Goal: Transaction & Acquisition: Purchase product/service

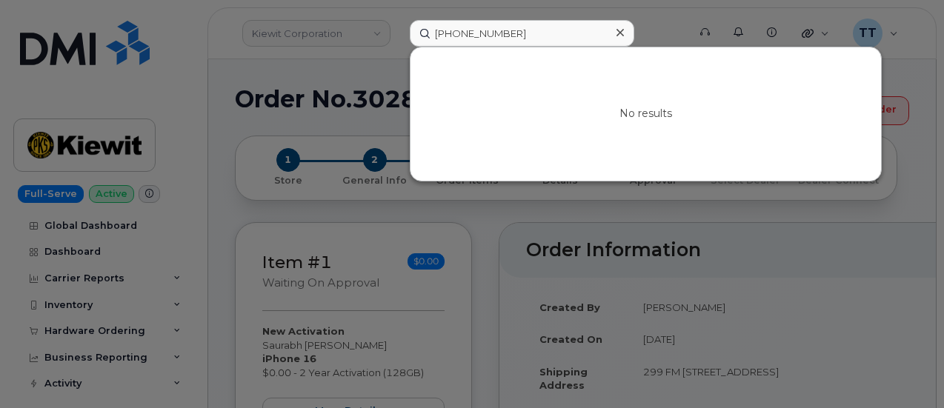
scroll to position [593, 0]
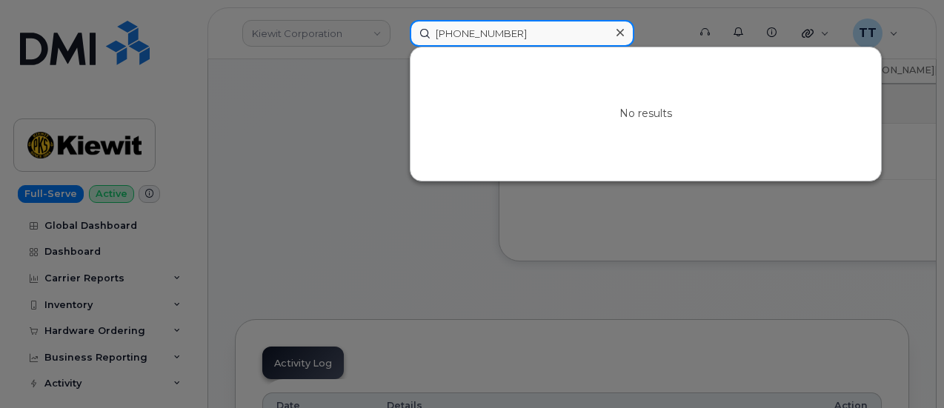
click at [462, 35] on input "513-470-0855" at bounding box center [522, 33] width 225 height 27
paste input "832-920-4408"
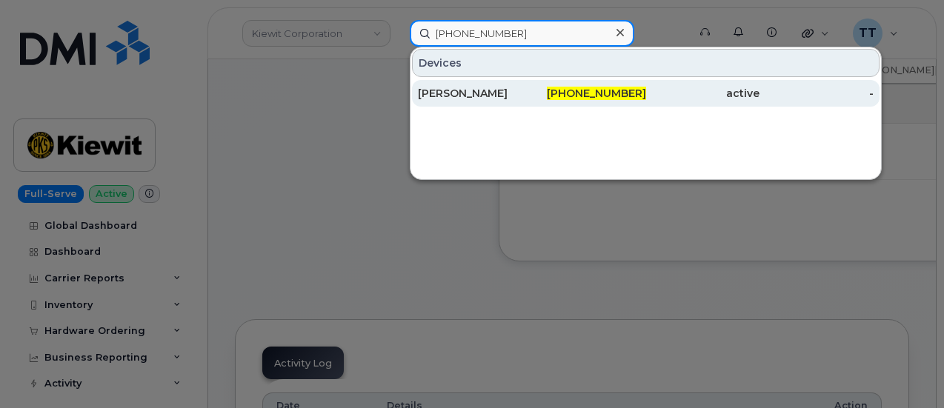
type input "832-920-4408"
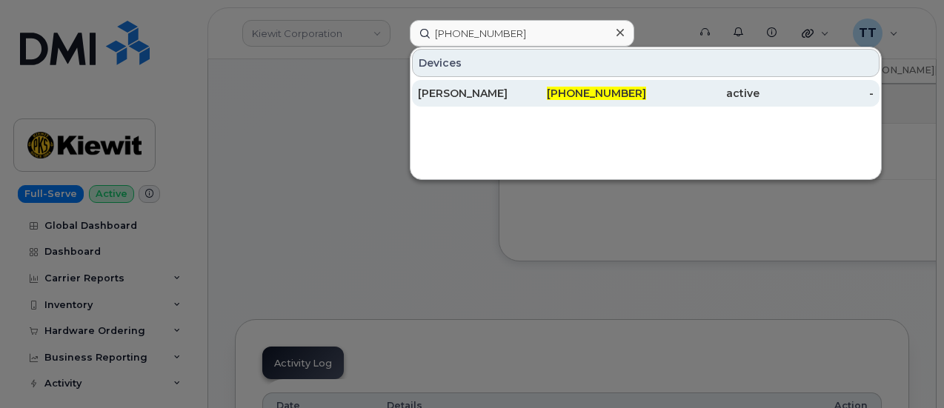
click at [508, 99] on div "[PERSON_NAME]" at bounding box center [475, 93] width 114 height 15
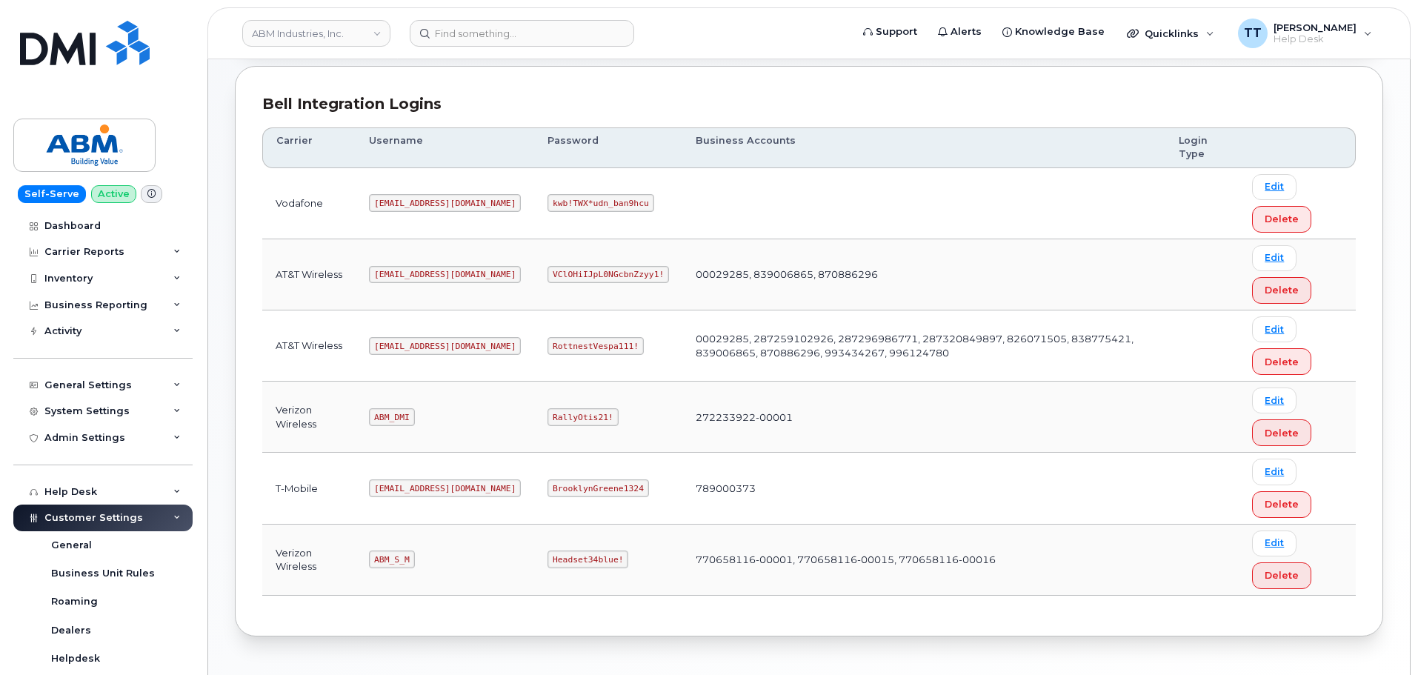
scroll to position [158, 0]
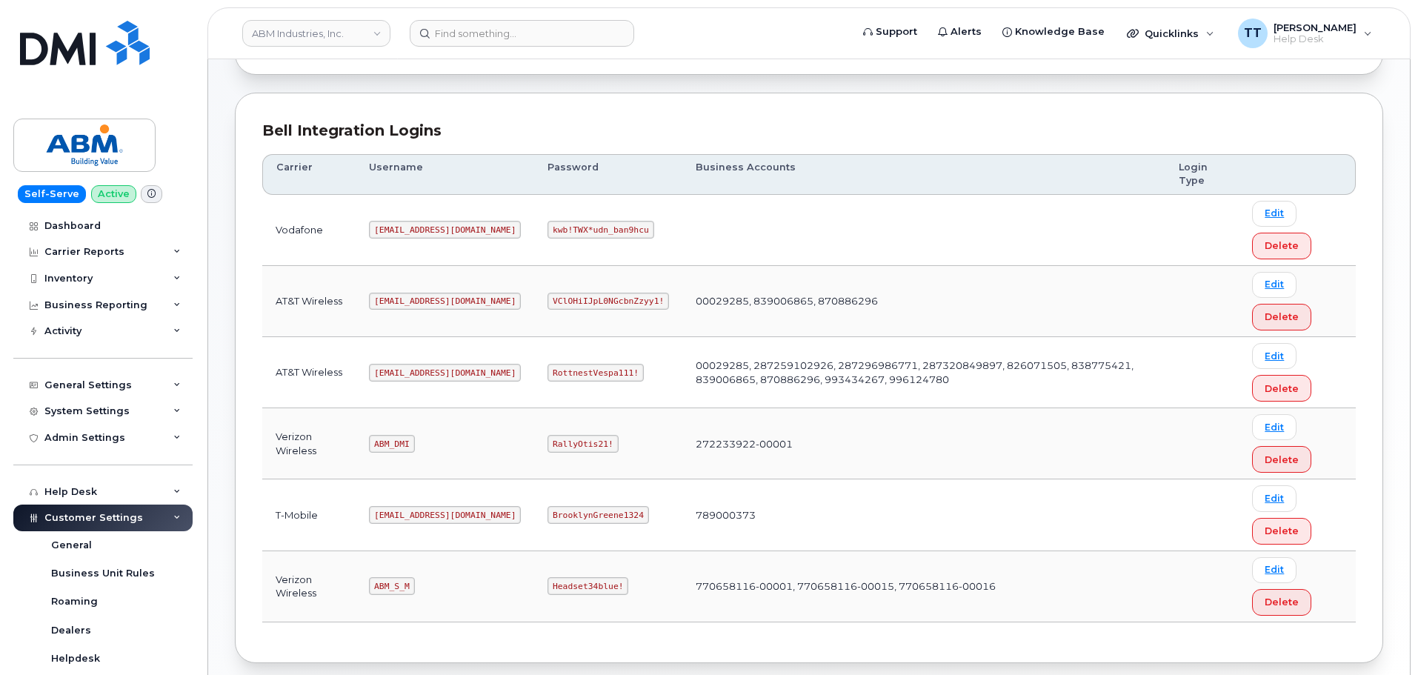
click at [548, 370] on code "RottnestVespa111!" at bounding box center [596, 373] width 96 height 18
copy code "RottnestVespa111"
click at [619, 368] on td "RottnestVespa111!" at bounding box center [608, 372] width 148 height 71
click at [548, 378] on code "RottnestVespa111!" at bounding box center [596, 373] width 96 height 18
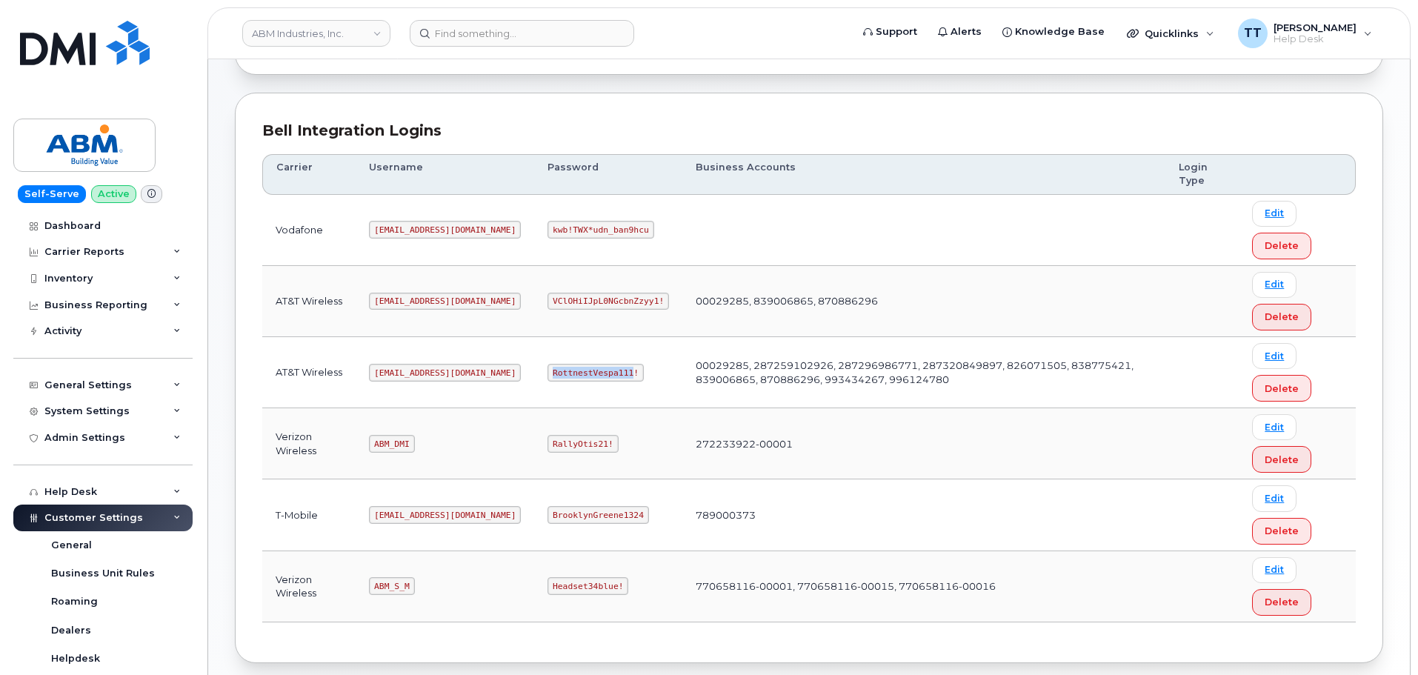
click at [548, 378] on code "RottnestVespa111!" at bounding box center [596, 373] width 96 height 18
copy code "RottnestVespa111!"
click at [615, 378] on td "RottnestVespa111!" at bounding box center [608, 372] width 148 height 71
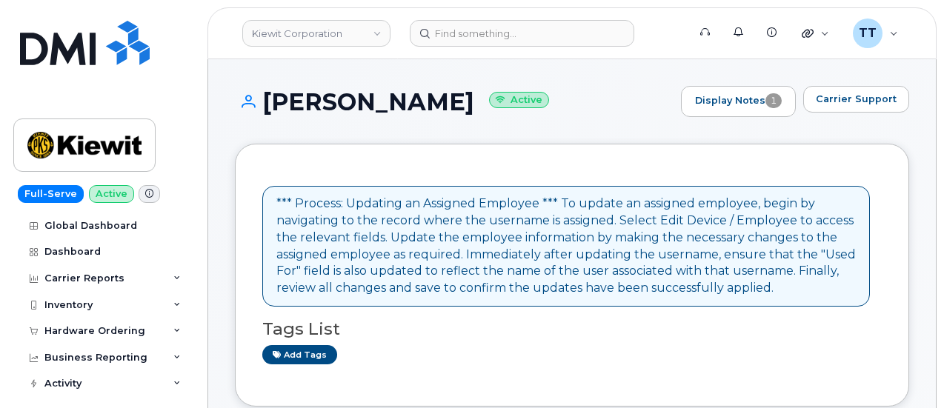
click at [359, 110] on h1 "[PERSON_NAME] Active" at bounding box center [454, 102] width 439 height 26
click at [359, 110] on h1 "SHELDON BADAL Active" at bounding box center [454, 102] width 439 height 26
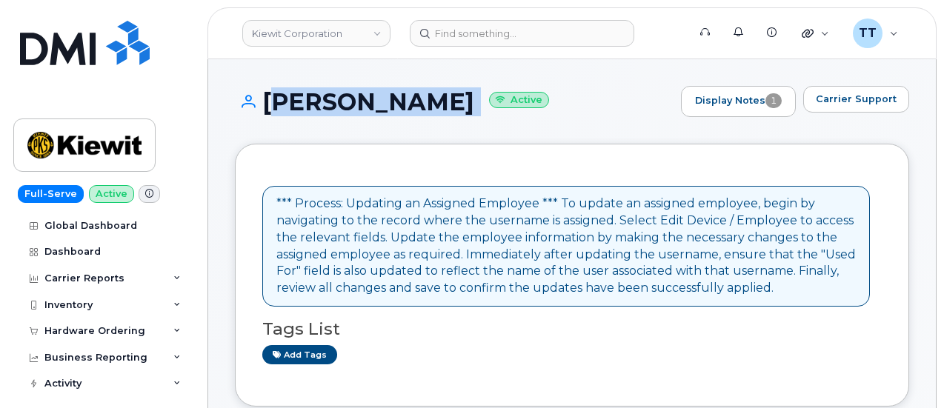
click at [359, 110] on h1 "SHELDON BADAL Active" at bounding box center [454, 102] width 439 height 26
copy h1 "[PERSON_NAME]"
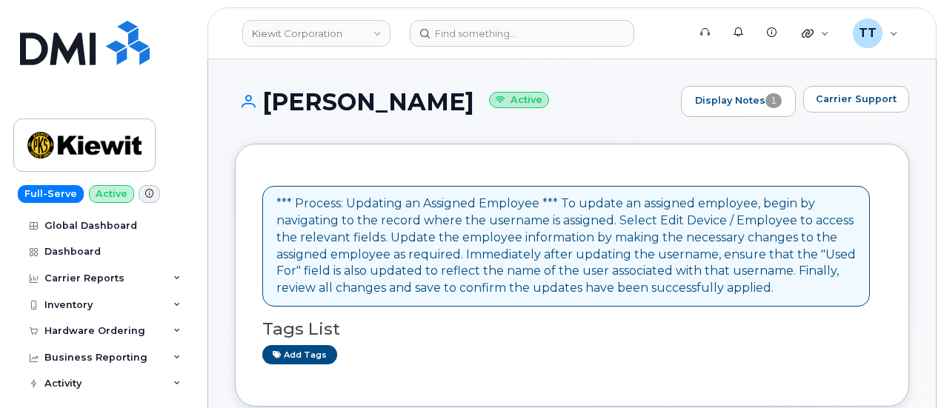
click at [345, 175] on div "*** Process: Updating an Assigned Employee *** To update an assigned employee, …" at bounding box center [572, 275] width 620 height 208
click at [345, 109] on h1 "SHELDON BADAL Active" at bounding box center [454, 102] width 439 height 26
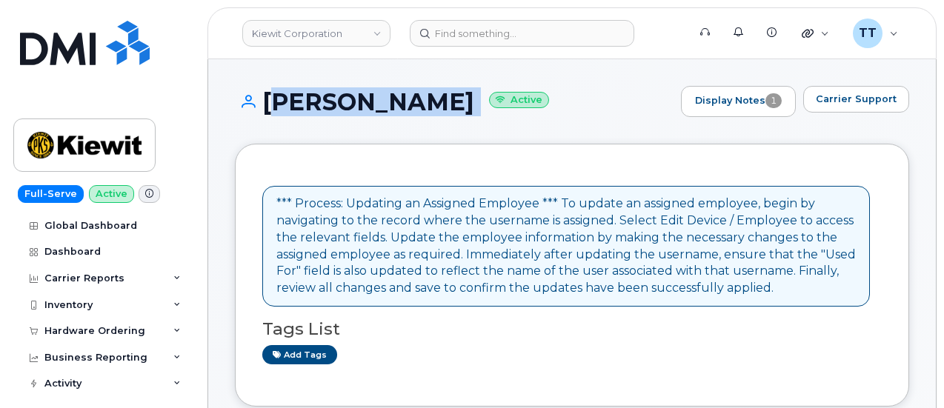
click at [345, 109] on h1 "SHELDON BADAL Active" at bounding box center [454, 102] width 439 height 26
copy h1 "[PERSON_NAME]"
click at [385, 133] on div "SHELDON BADAL Active Display Notes 1 Carrier Support" at bounding box center [572, 115] width 674 height 58
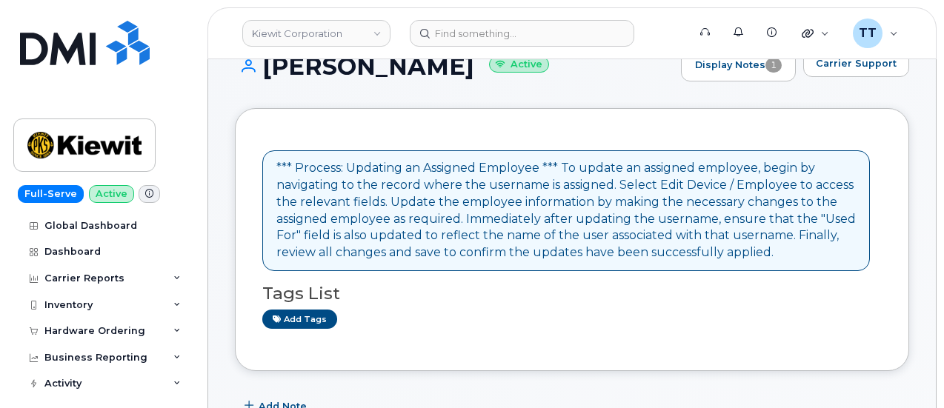
scroll to position [296, 0]
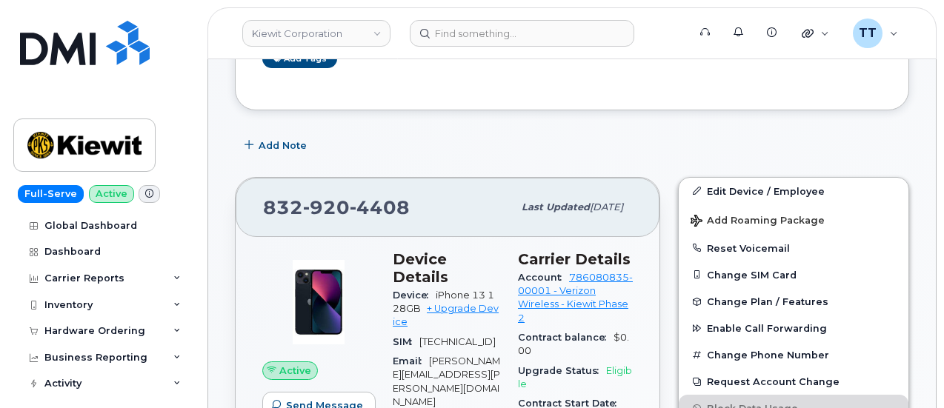
click at [336, 196] on span "920" at bounding box center [326, 207] width 47 height 22
click at [333, 192] on div "832 920 4408" at bounding box center [388, 207] width 250 height 31
copy span "832 920 4408"
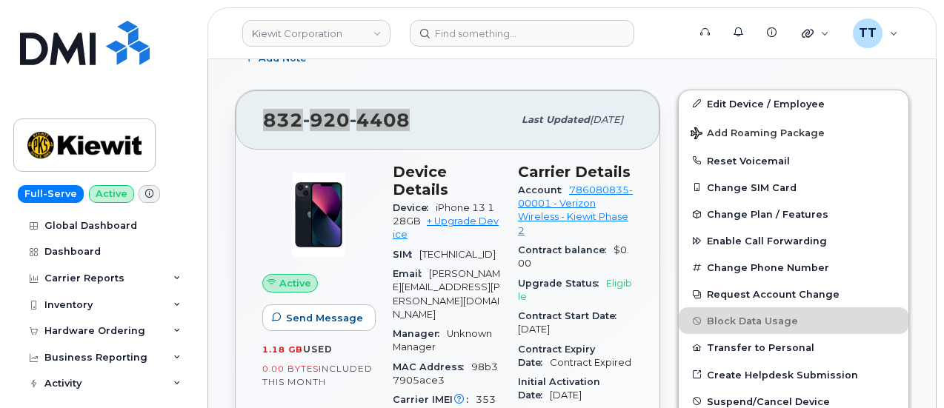
scroll to position [371, 0]
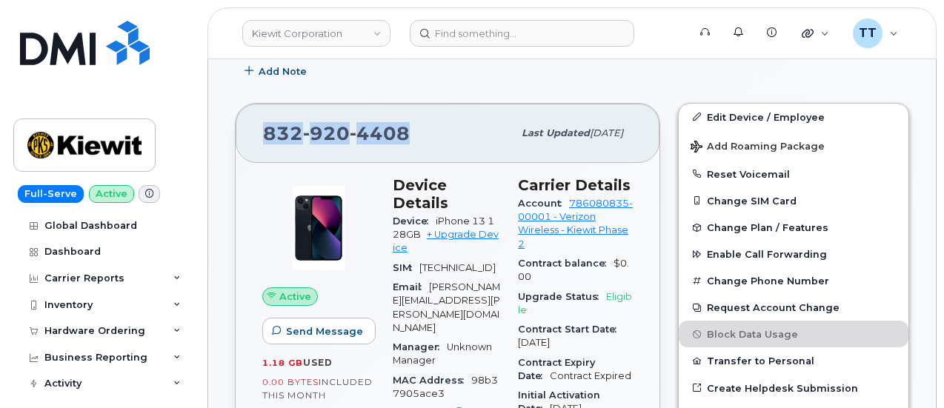
click at [341, 130] on span "920" at bounding box center [326, 133] width 47 height 22
click at [453, 229] on link "+ Upgrade Device" at bounding box center [446, 241] width 106 height 24
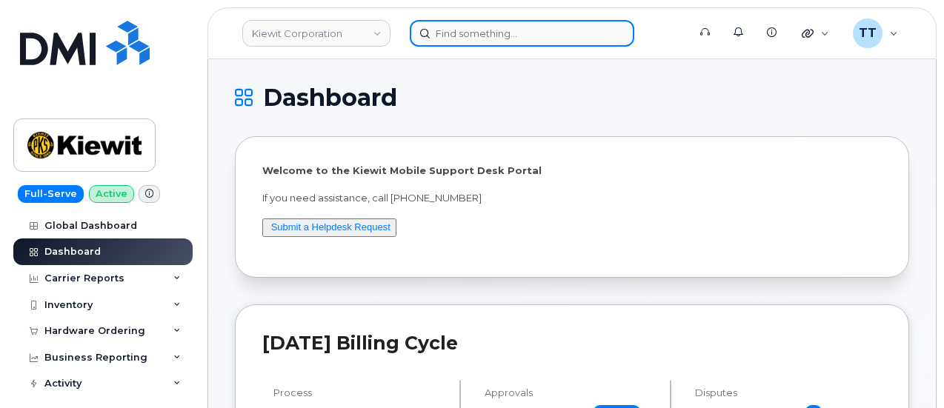
click at [462, 33] on input at bounding box center [522, 33] width 225 height 27
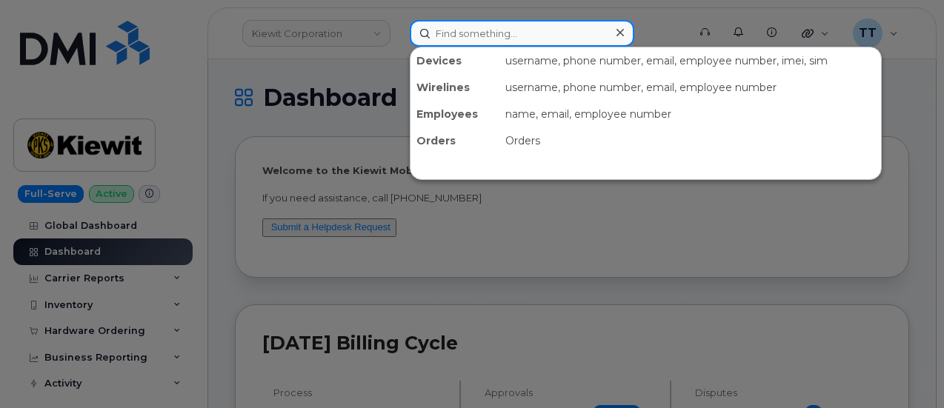
paste input "[PERSON_NAME]"
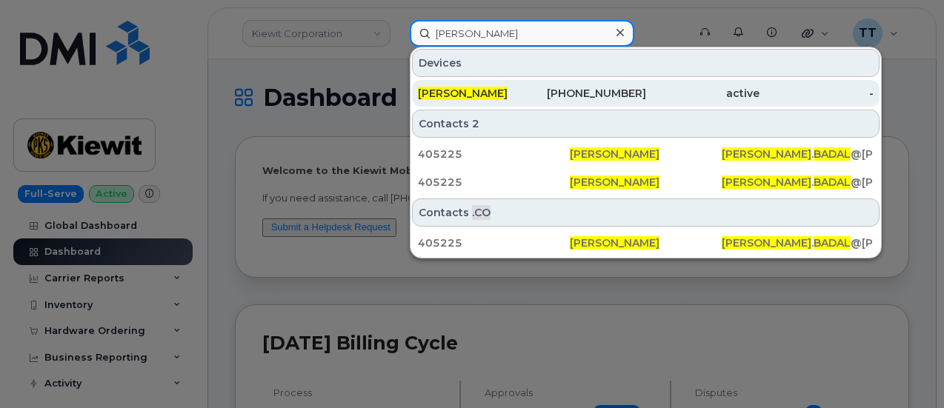
type input "[PERSON_NAME]"
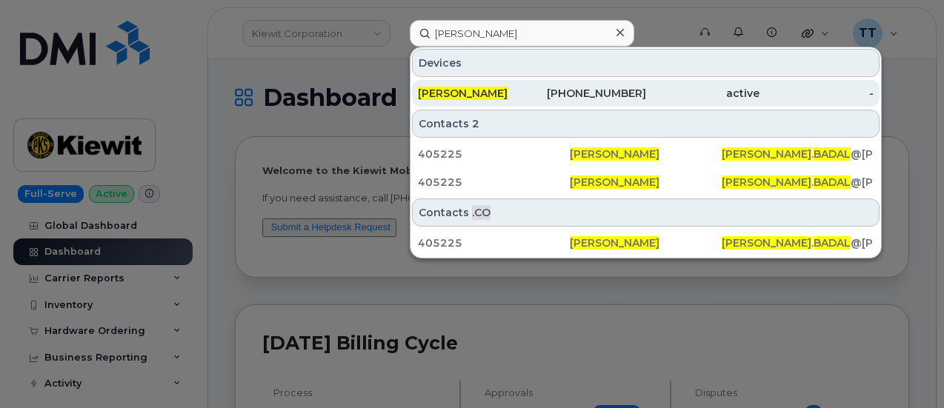
click at [502, 90] on span "[PERSON_NAME]" at bounding box center [463, 93] width 90 height 13
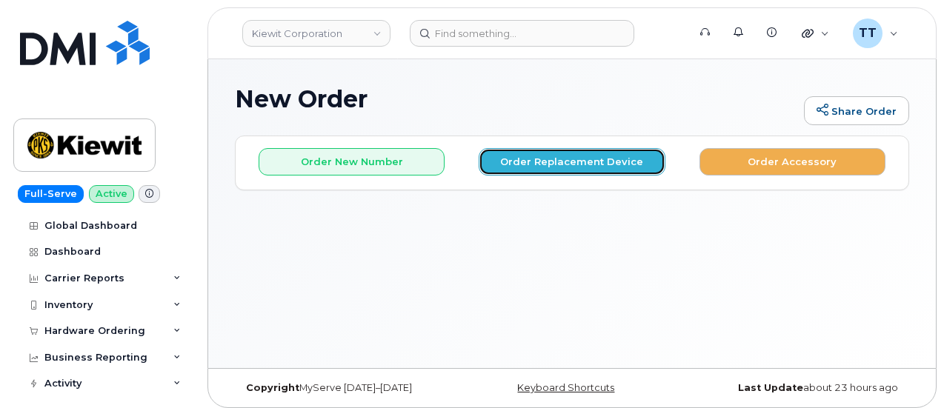
click at [580, 170] on button "Order Replacement Device" at bounding box center [572, 161] width 186 height 27
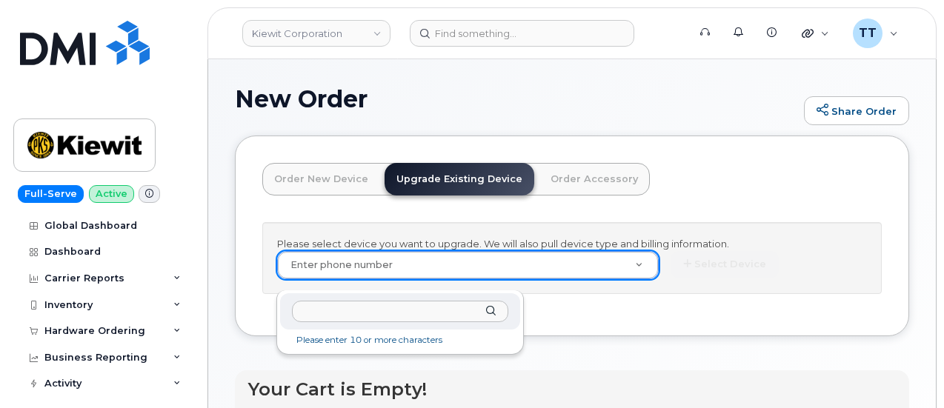
drag, startPoint x: 403, startPoint y: 278, endPoint x: 365, endPoint y: 316, distance: 54.5
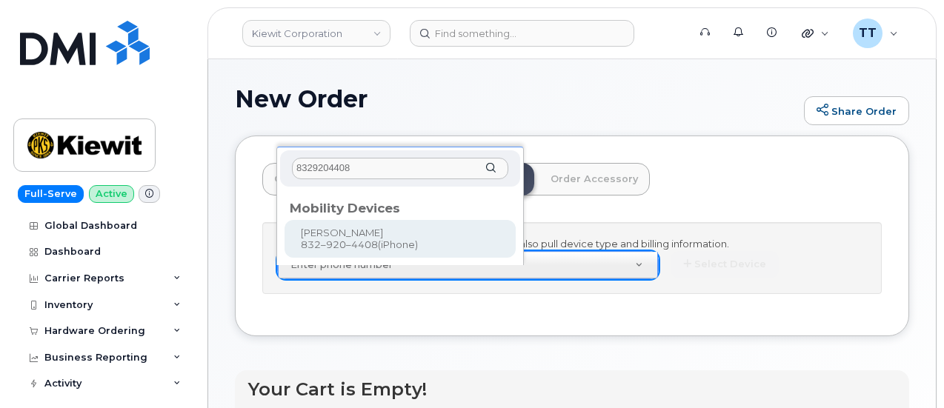
type input "8329204408"
type input "1173200"
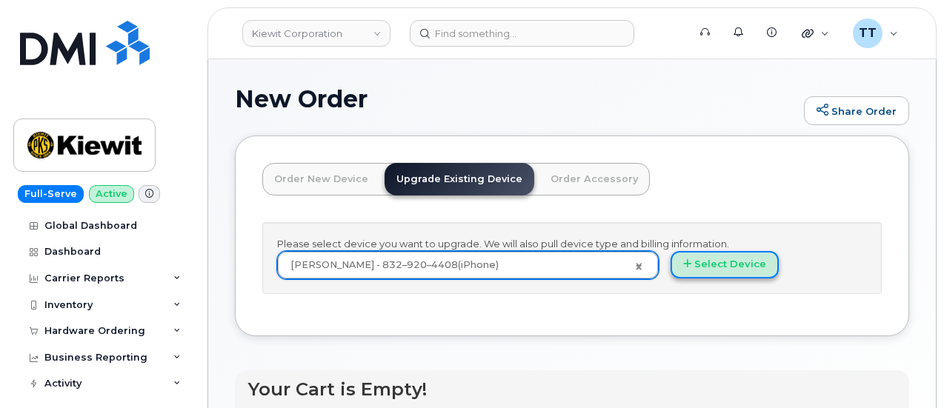
click at [671, 271] on button "Select Device" at bounding box center [725, 264] width 108 height 27
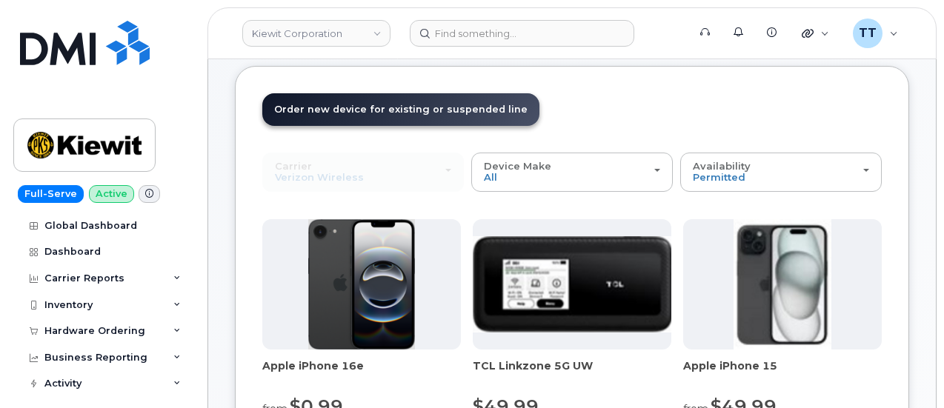
scroll to position [222, 0]
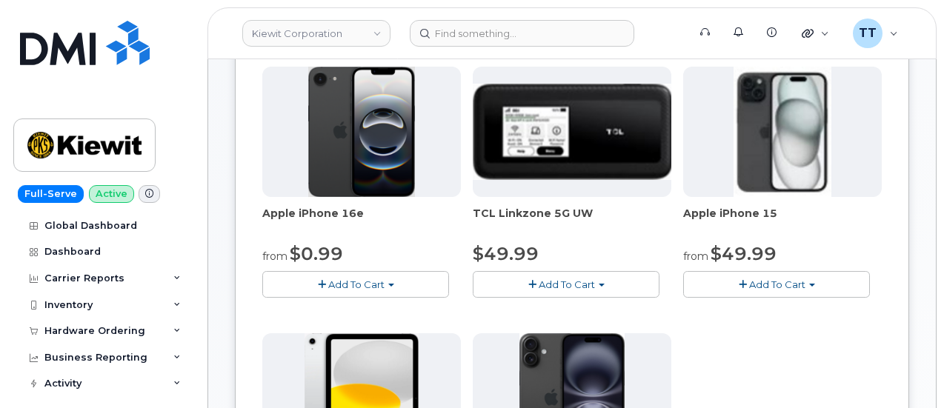
click at [388, 284] on span "button" at bounding box center [391, 285] width 6 height 3
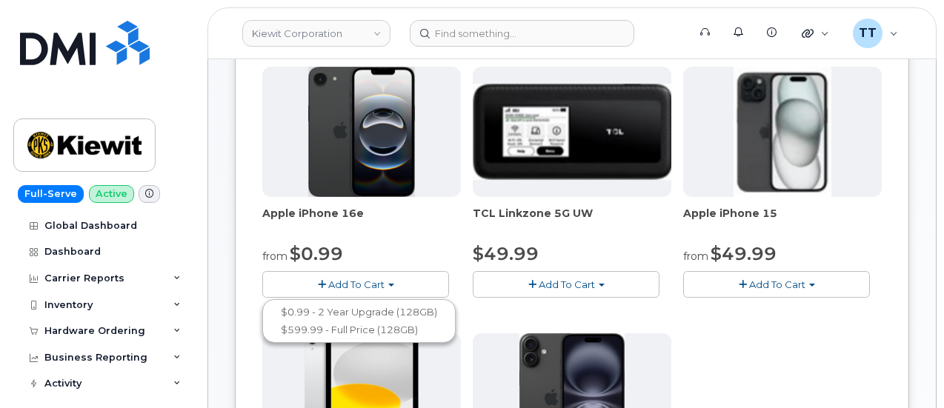
click at [654, 342] on div "Apple iPhone 16e from $0.99 Add To Cart $0.99 - 2 Year Upgrade (128GB) $599.99 …" at bounding box center [572, 328] width 620 height 522
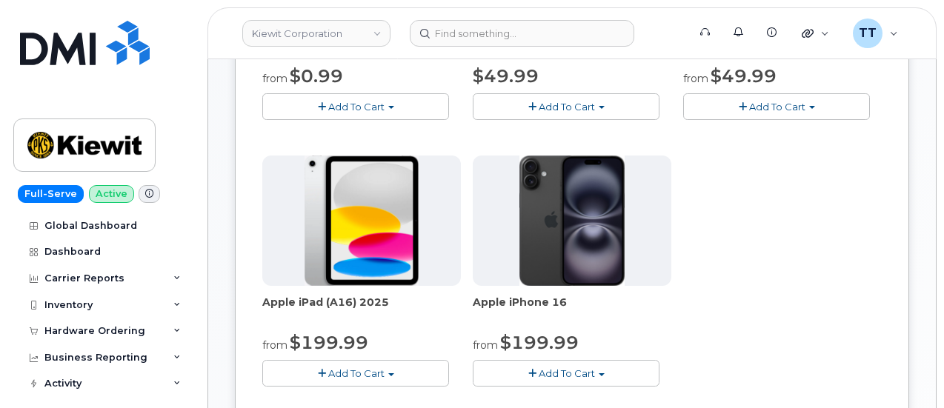
scroll to position [519, 0]
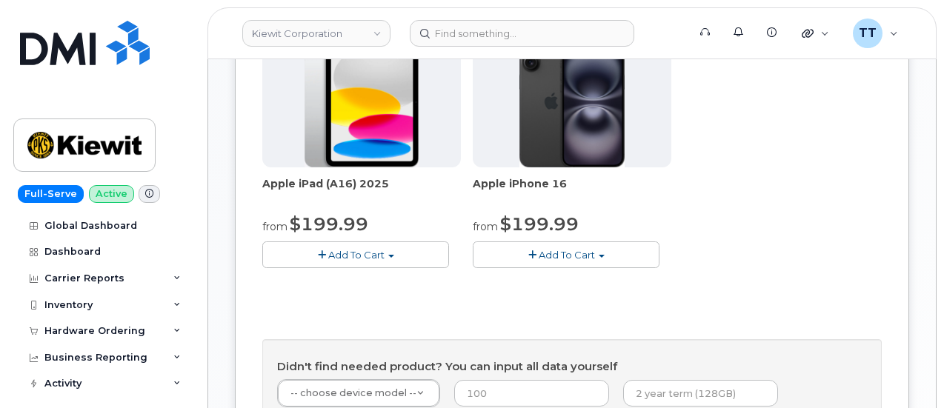
click at [499, 250] on button "Add To Cart" at bounding box center [566, 255] width 187 height 26
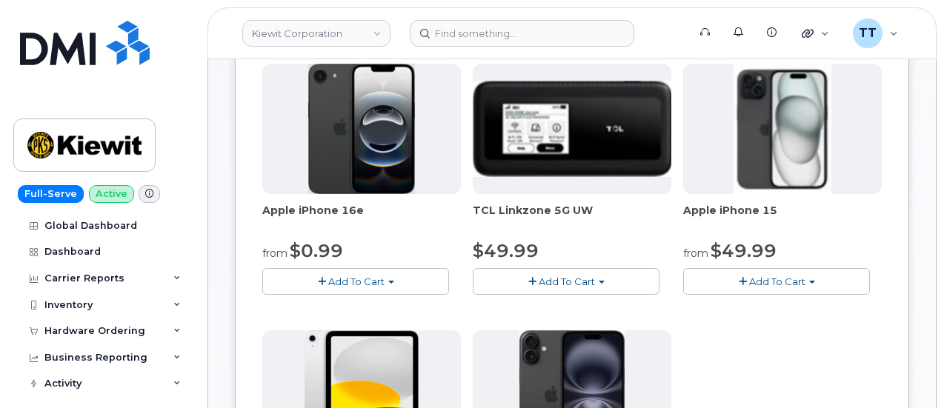
scroll to position [222, 0]
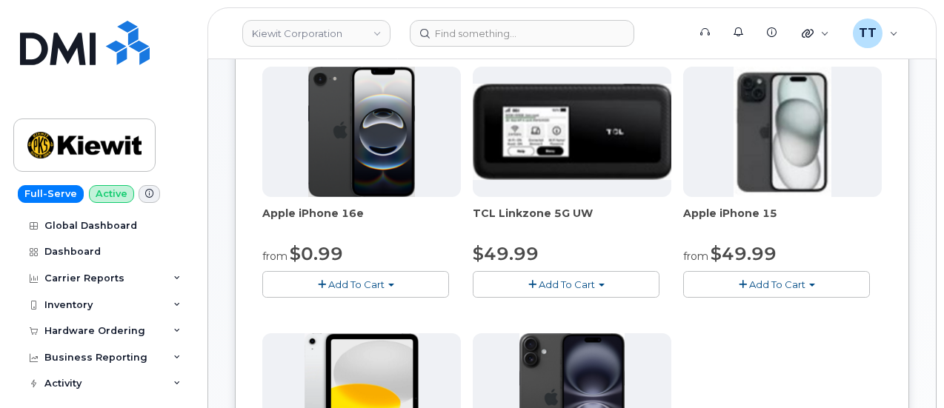
click at [331, 288] on button "Add To Cart" at bounding box center [355, 284] width 187 height 26
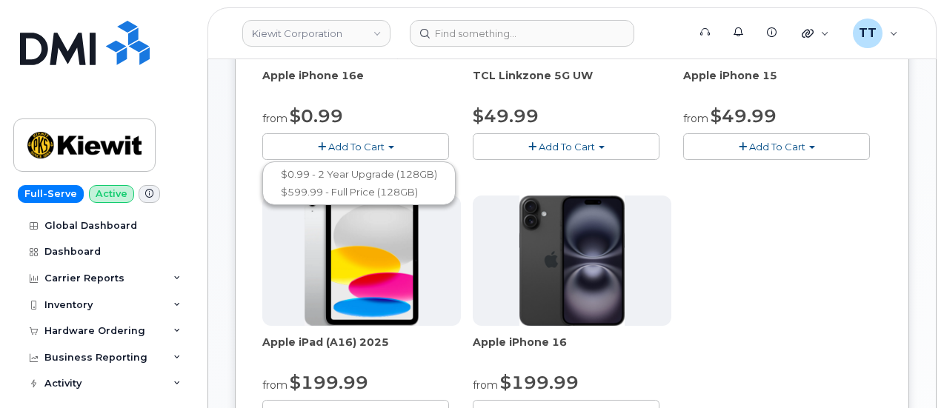
scroll to position [519, 0]
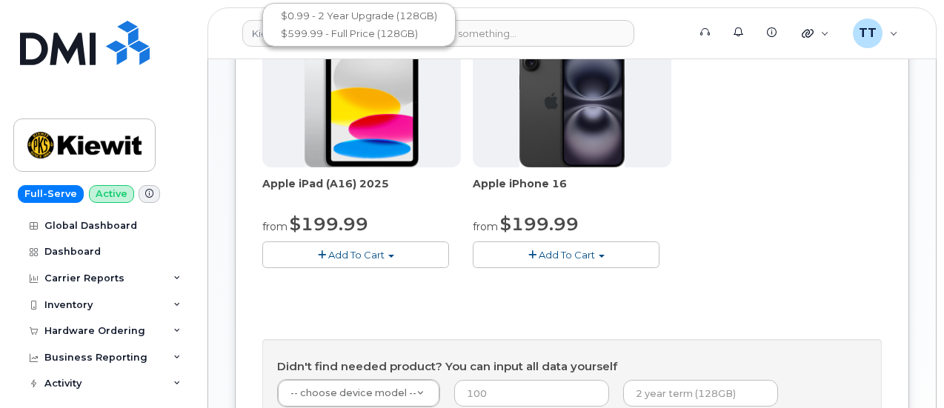
click at [599, 255] on span "button" at bounding box center [602, 256] width 6 height 3
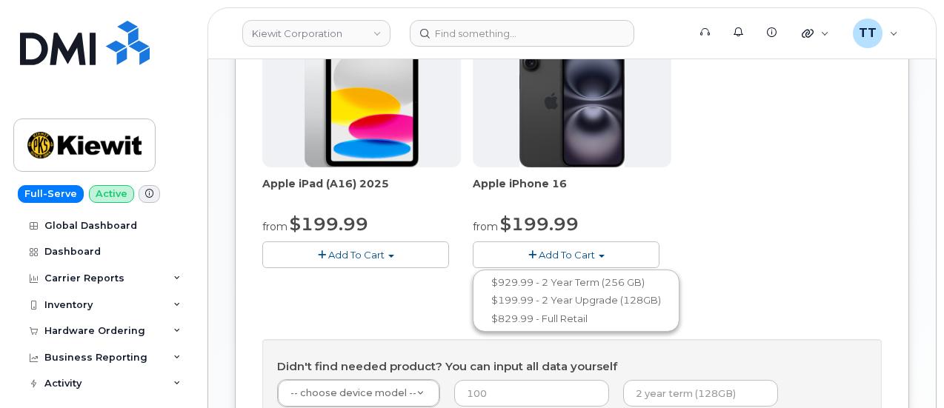
scroll to position [296, 0]
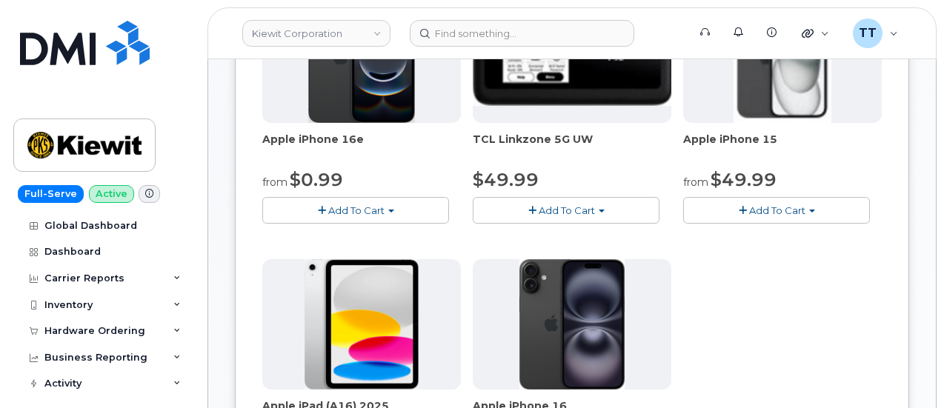
click at [749, 210] on span "Add To Cart" at bounding box center [777, 211] width 56 height 12
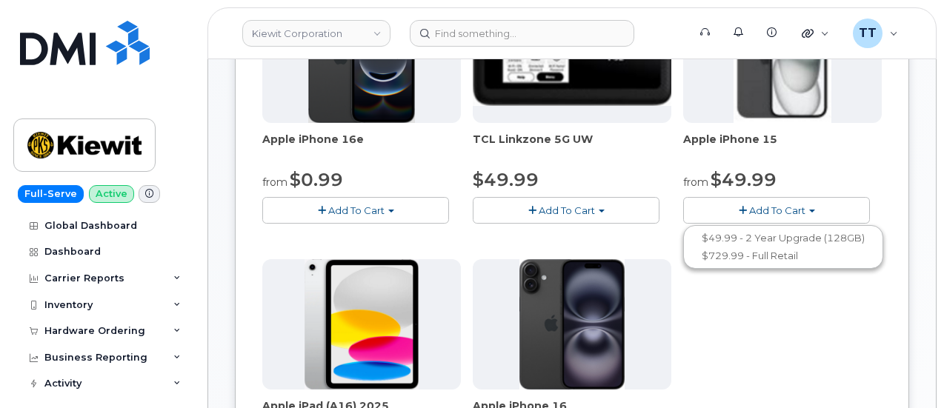
drag, startPoint x: 585, startPoint y: 281, endPoint x: 584, endPoint y: 288, distance: 7.6
click at [585, 284] on div "Apple iPhone 16e from $0.99 Add To Cart $0.99 - 2 Year Upgrade (128GB) $599.99 …" at bounding box center [572, 254] width 620 height 522
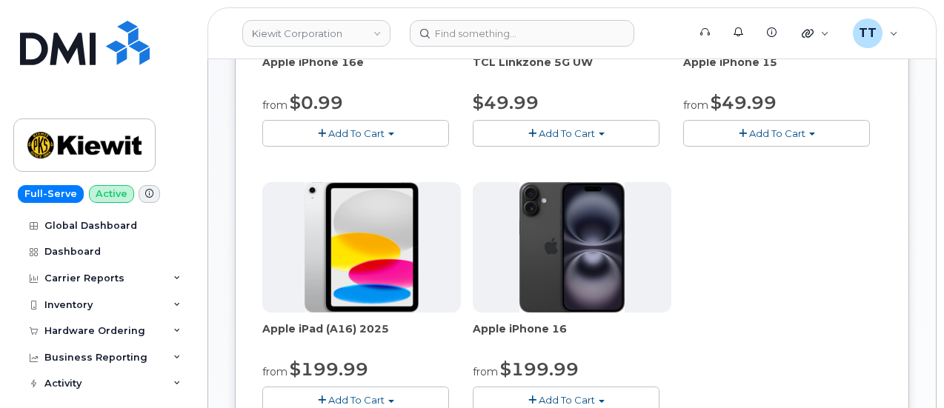
scroll to position [519, 0]
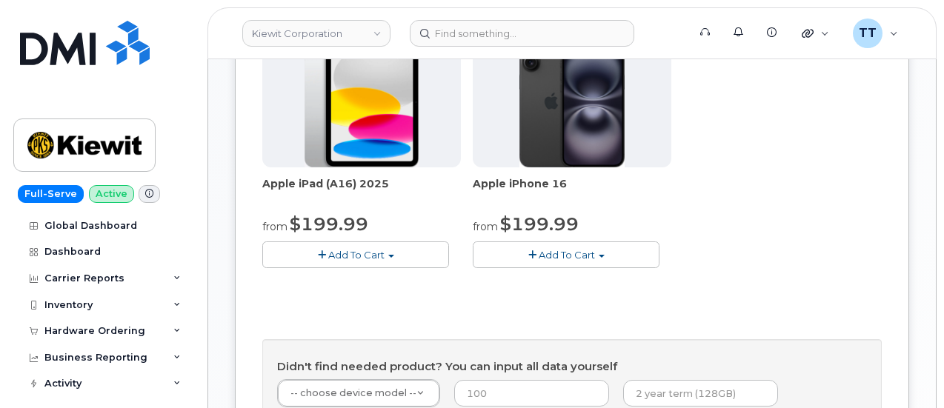
click at [539, 249] on span "Add To Cart" at bounding box center [567, 255] width 56 height 12
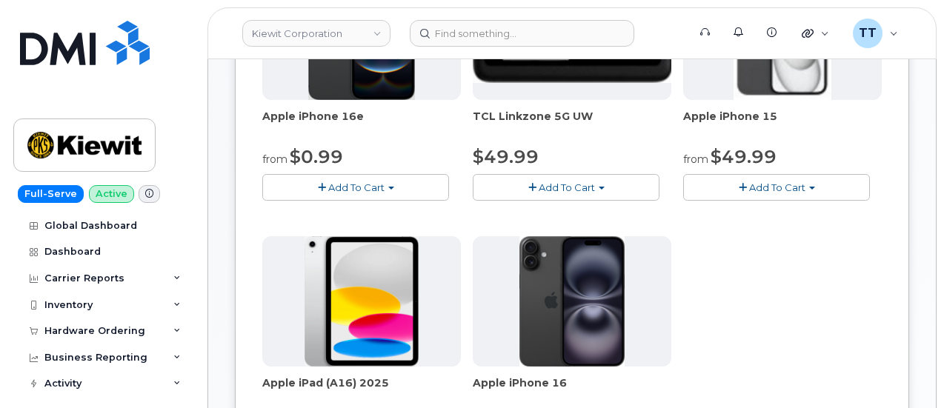
scroll to position [296, 0]
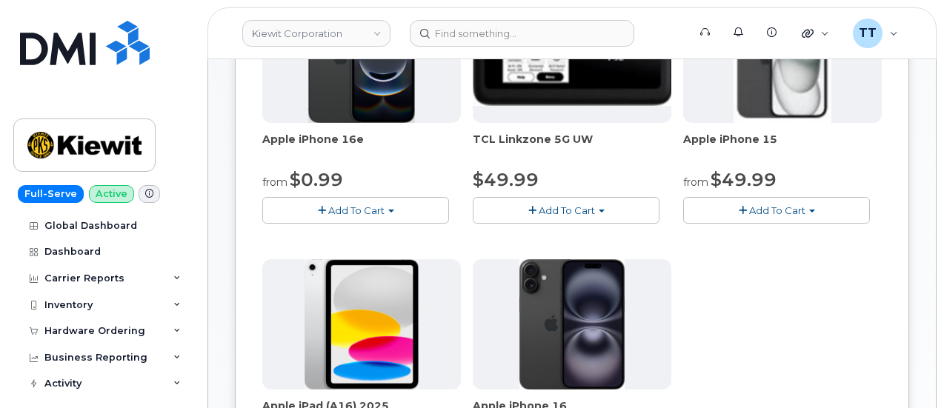
click at [329, 213] on span "Add To Cart" at bounding box center [356, 211] width 56 height 12
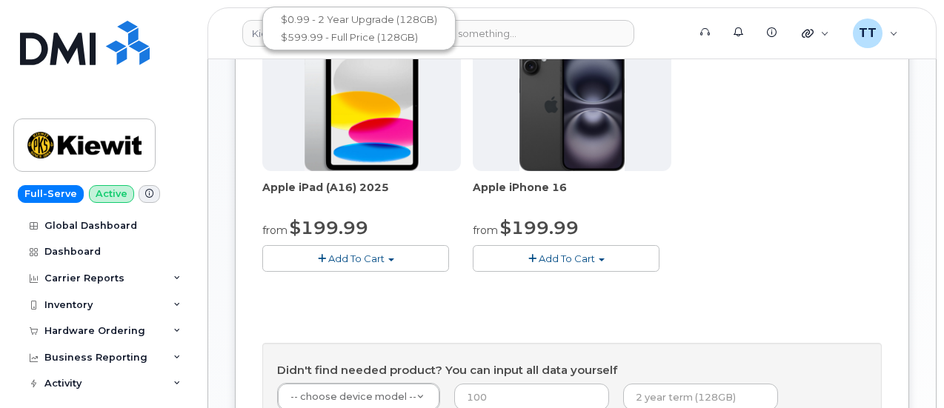
scroll to position [593, 0]
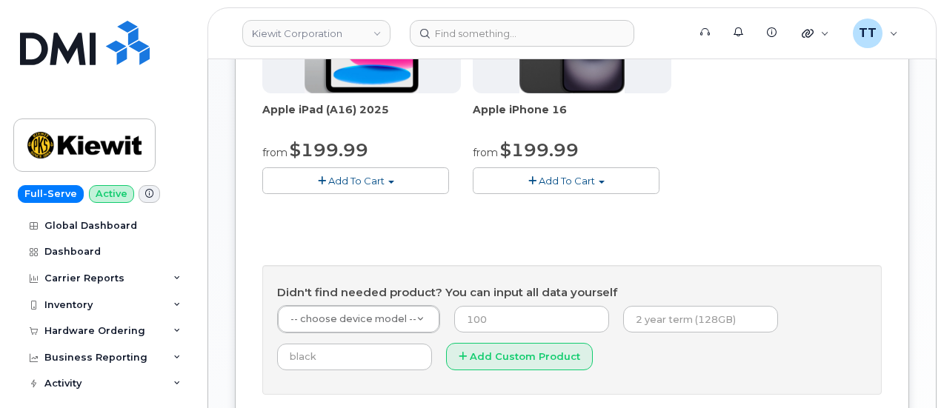
click at [494, 179] on button "Add To Cart" at bounding box center [566, 180] width 187 height 26
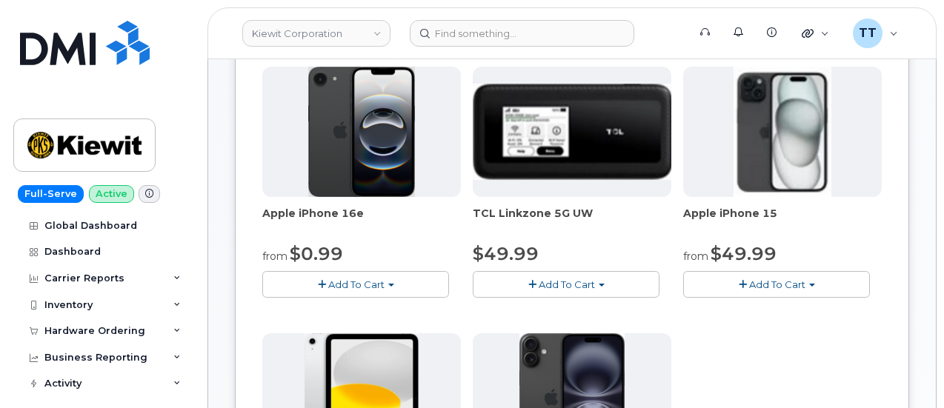
scroll to position [222, 0]
click at [335, 286] on span "Add To Cart" at bounding box center [356, 285] width 56 height 12
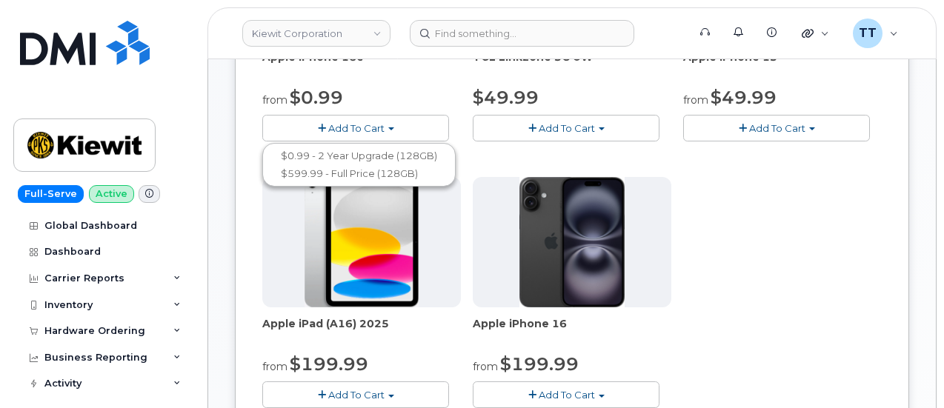
scroll to position [519, 0]
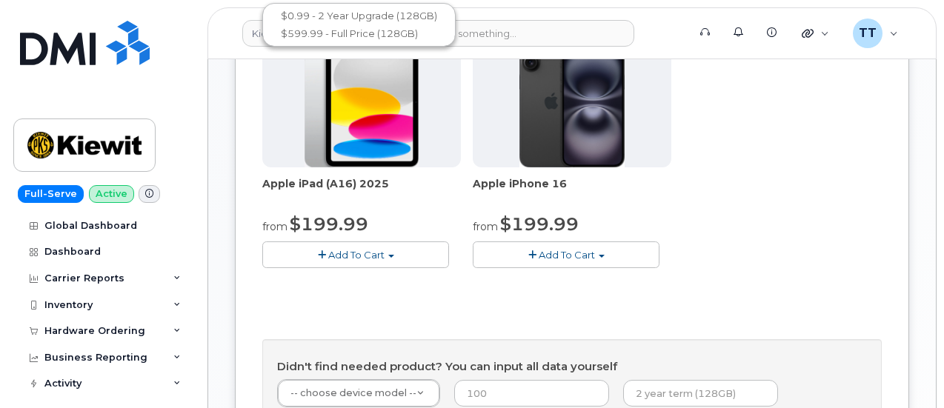
click at [539, 250] on span "Add To Cart" at bounding box center [567, 255] width 56 height 12
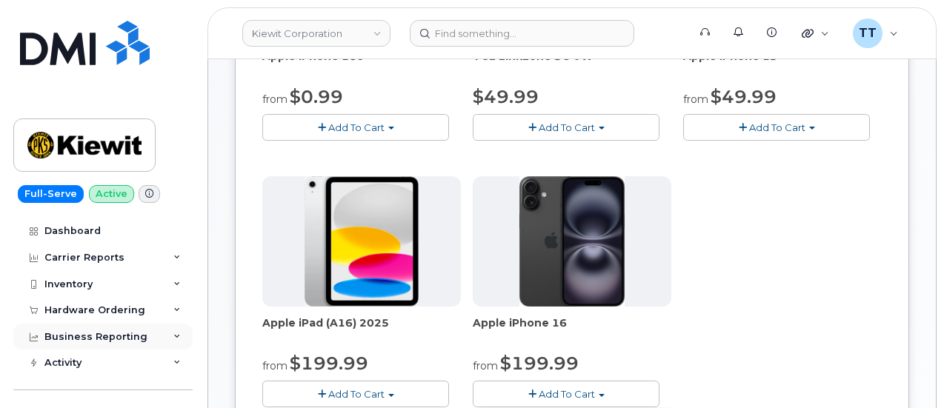
scroll to position [0, 0]
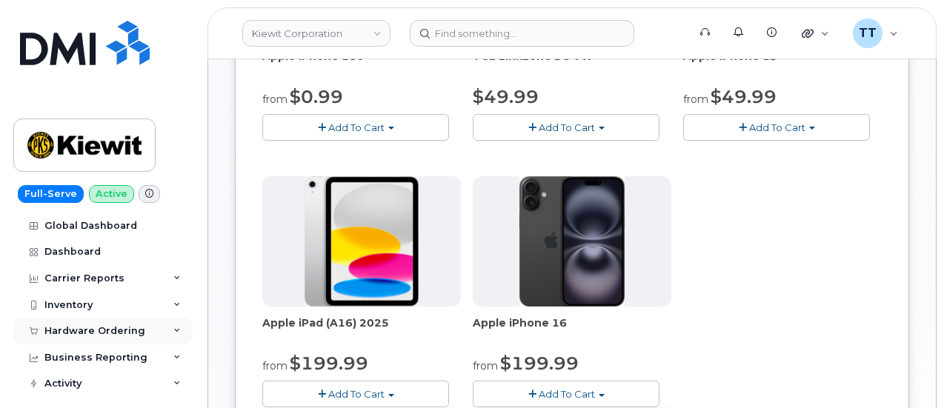
click at [101, 336] on div "Hardware Ordering" at bounding box center [94, 331] width 101 height 12
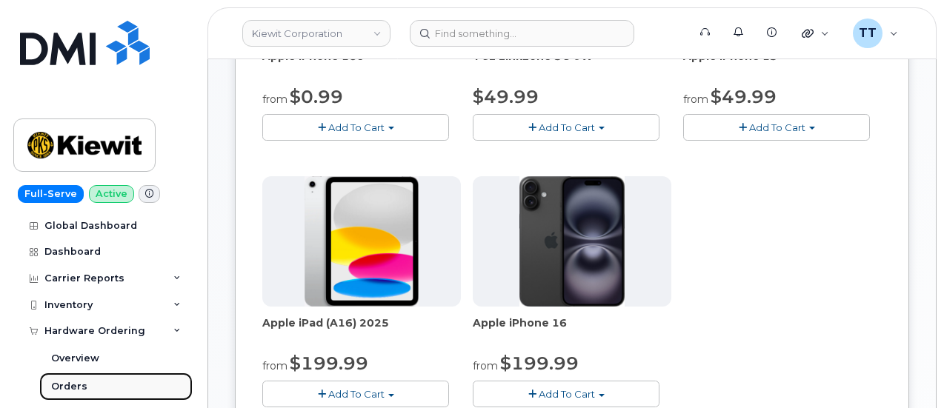
click at [92, 380] on link "Orders" at bounding box center [115, 387] width 153 height 28
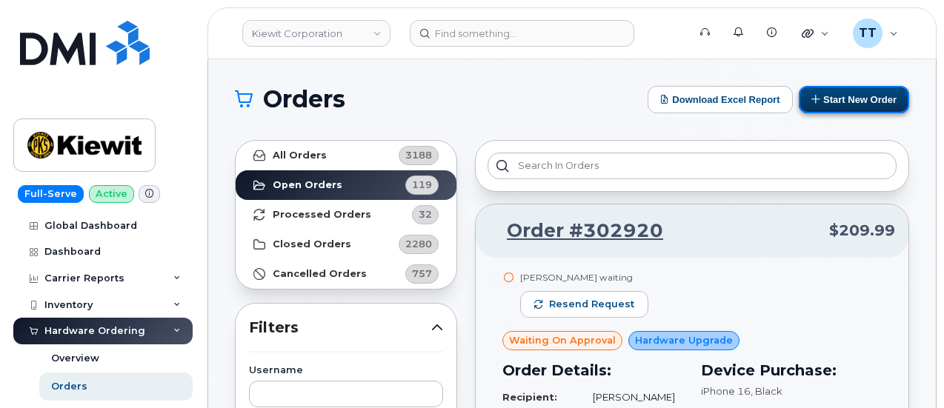
click at [809, 103] on button "Start New Order" at bounding box center [854, 99] width 110 height 27
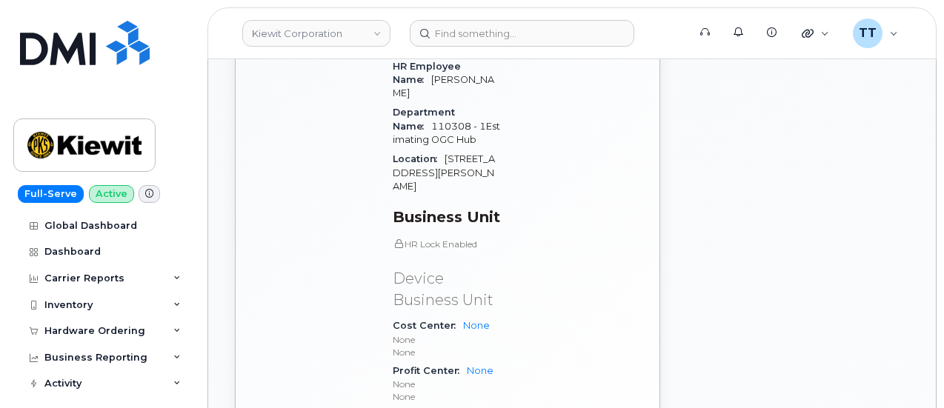
scroll to position [1112, 0]
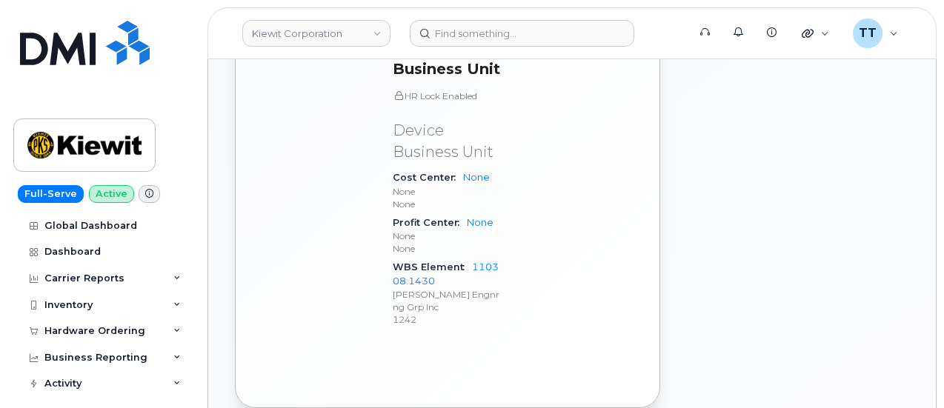
click at [425, 262] on span "WBS Element" at bounding box center [432, 267] width 79 height 11
copy div "WBS Element 110308.1430"
click at [478, 313] on p "1242" at bounding box center [446, 319] width 107 height 13
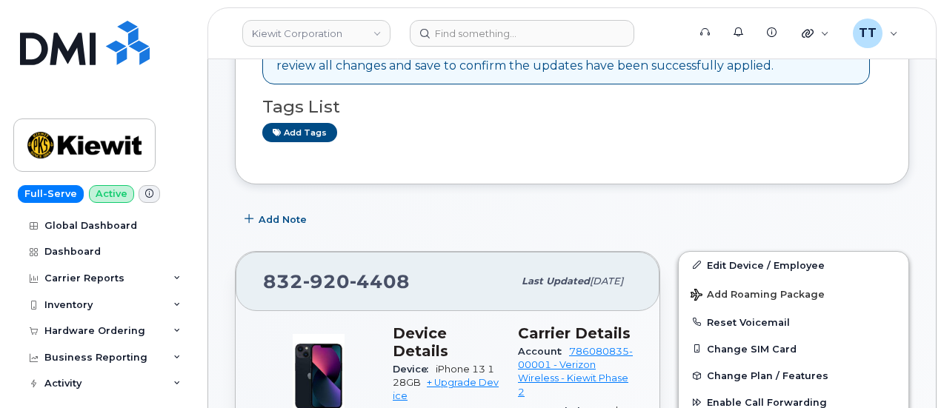
scroll to position [296, 0]
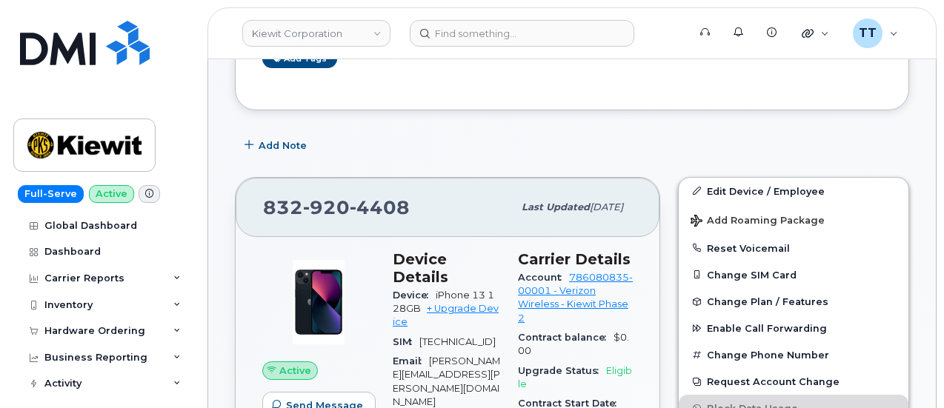
click at [362, 207] on span "4408" at bounding box center [380, 207] width 60 height 22
copy span "832 920 4408"
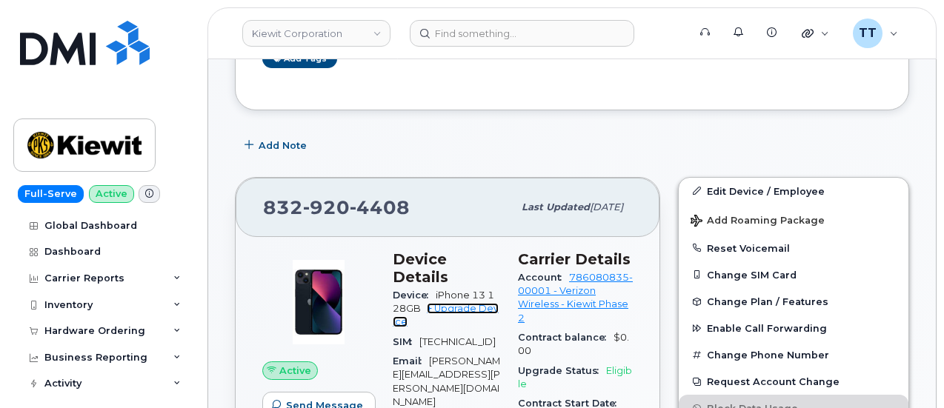
click at [461, 303] on link "+ Upgrade Device" at bounding box center [446, 315] width 106 height 24
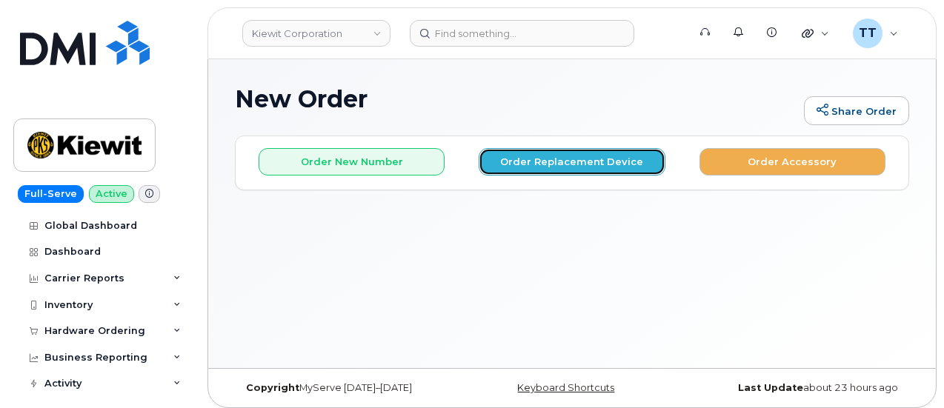
click at [554, 161] on button "Order Replacement Device" at bounding box center [572, 161] width 186 height 27
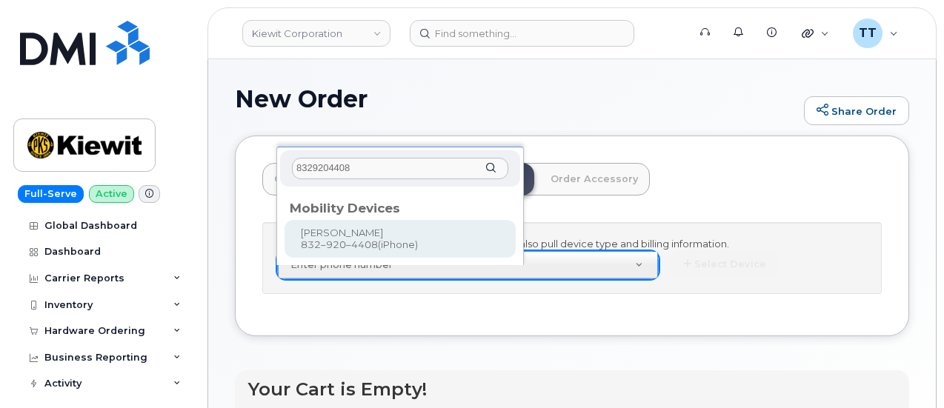
type input "8329204408"
type input "1173200"
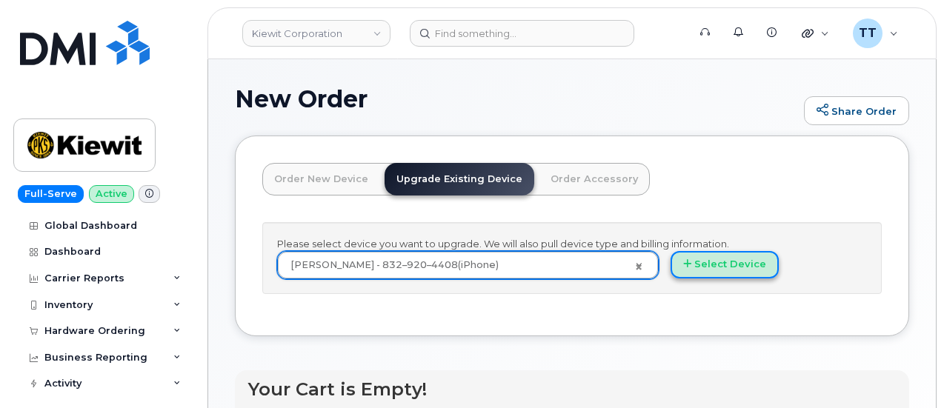
click at [671, 279] on button "Select Device" at bounding box center [725, 264] width 108 height 27
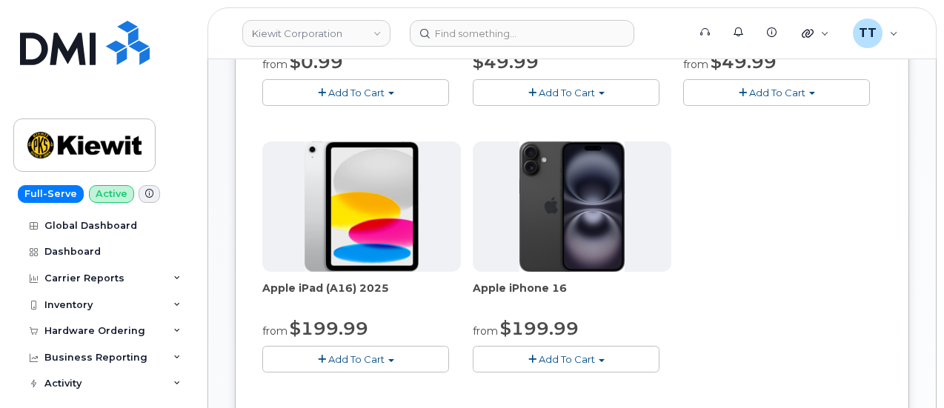
scroll to position [445, 0]
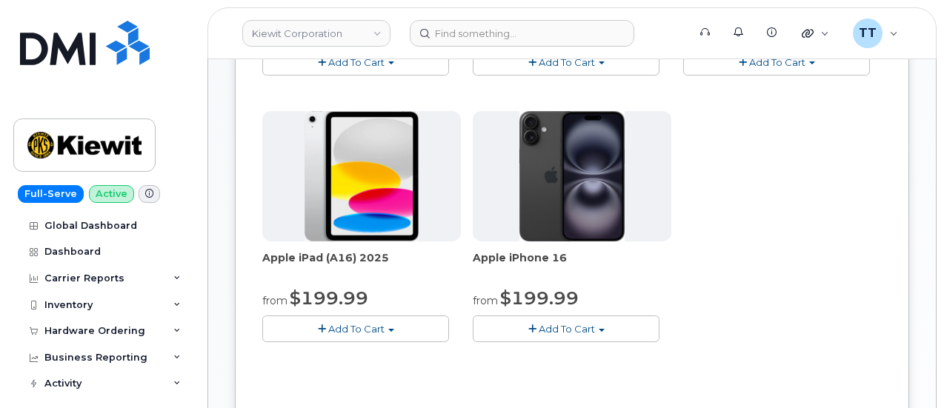
click at [539, 323] on span "Add To Cart" at bounding box center [567, 329] width 56 height 12
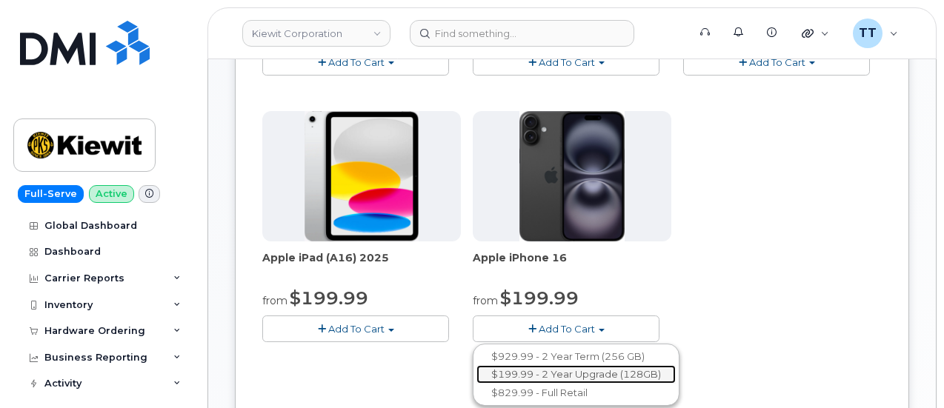
click at [477, 368] on link "$199.99 - 2 Year Upgrade (128GB)" at bounding box center [576, 374] width 199 height 19
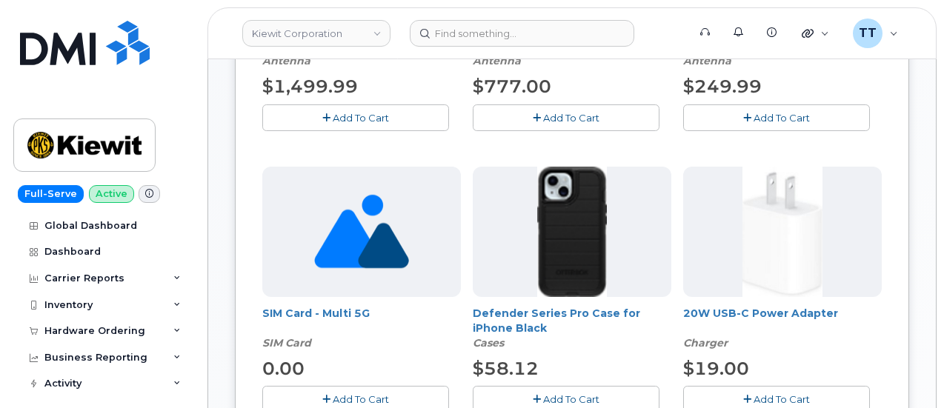
scroll to position [458, 0]
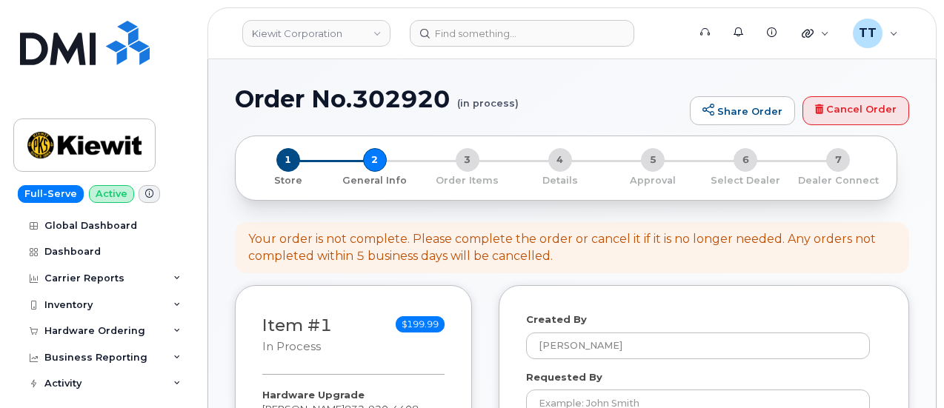
select select
click at [353, 104] on h1 "Order No.302920 (in process)" at bounding box center [459, 99] width 448 height 26
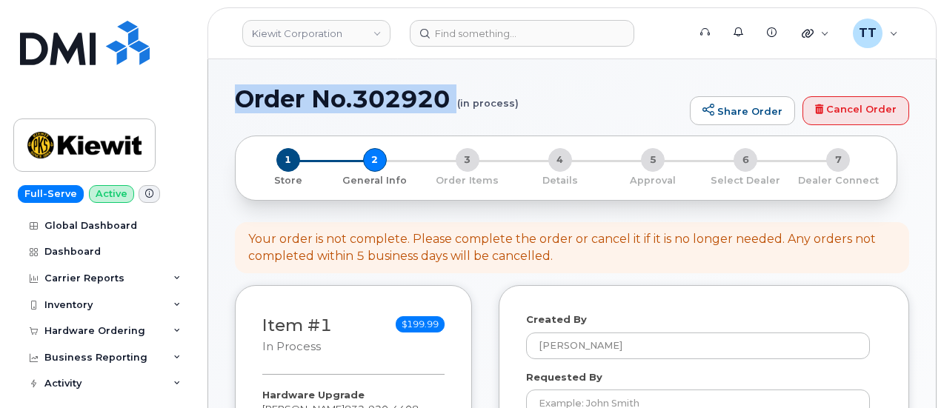
click at [353, 104] on h1 "Order No.302920 (in process)" at bounding box center [459, 99] width 448 height 26
copy h1 "Order No.302920"
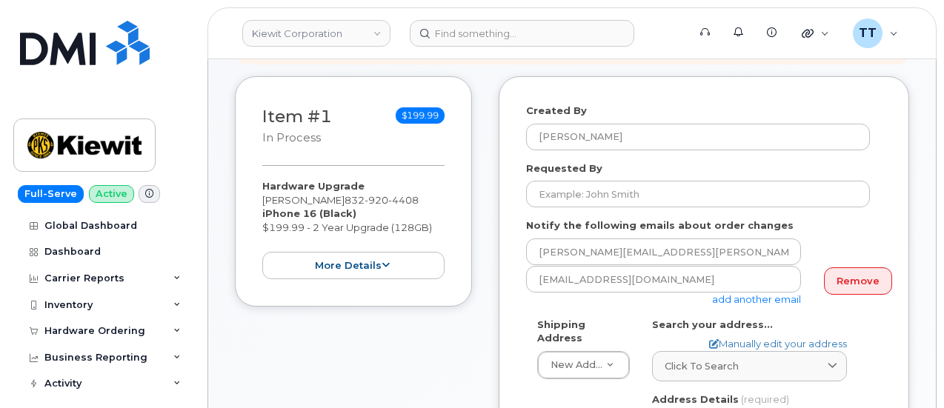
scroll to position [222, 0]
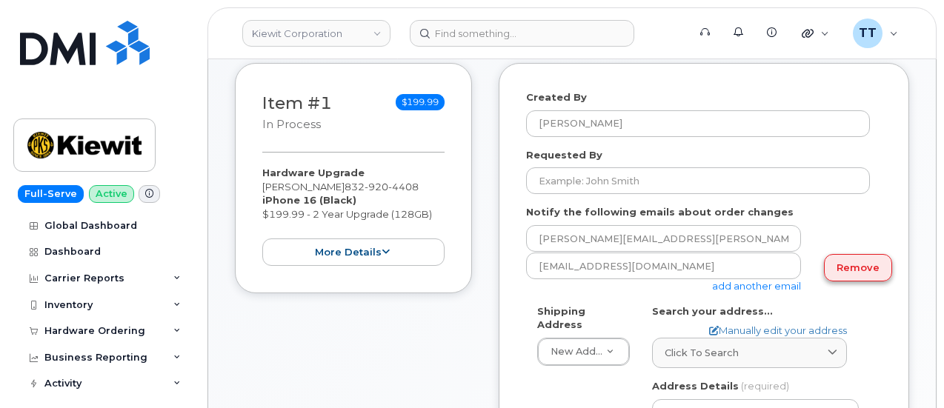
click at [845, 268] on link "Remove" at bounding box center [858, 267] width 68 height 27
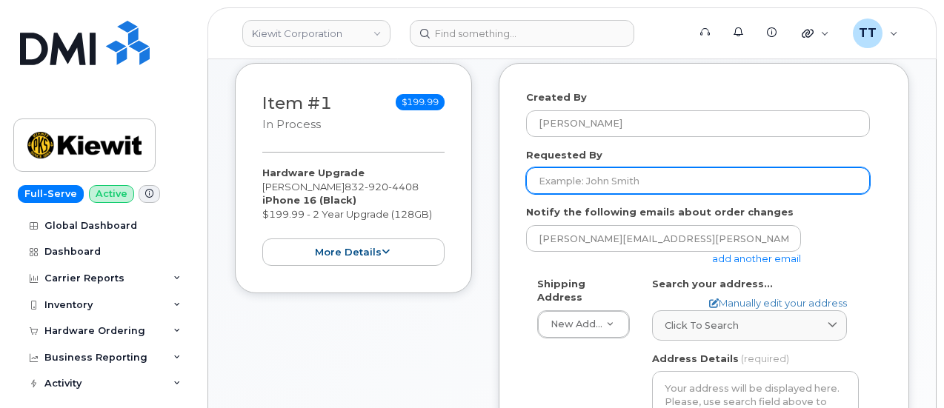
click at [605, 184] on input "Requested By" at bounding box center [698, 180] width 344 height 27
paste input "Sheldon Badal"
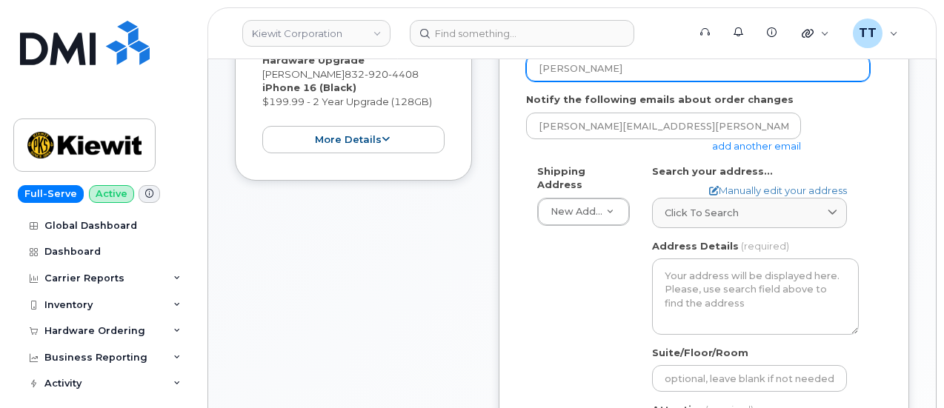
scroll to position [445, 0]
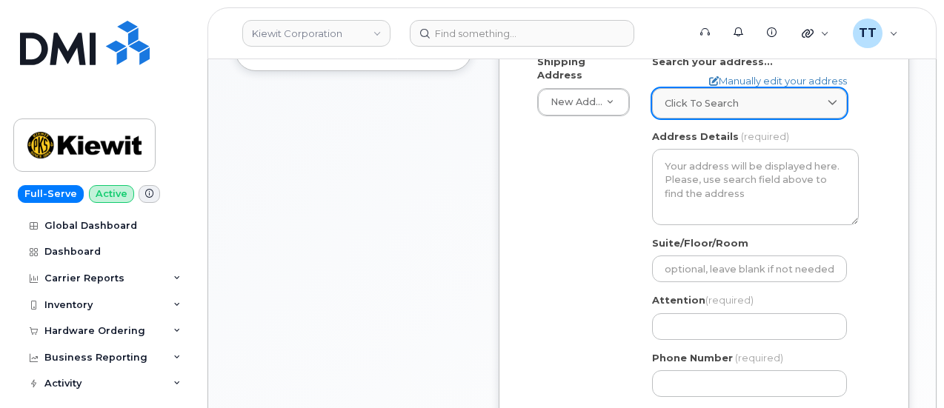
type input "Sheldon Badal"
click at [722, 97] on span "Click to search" at bounding box center [702, 103] width 74 height 14
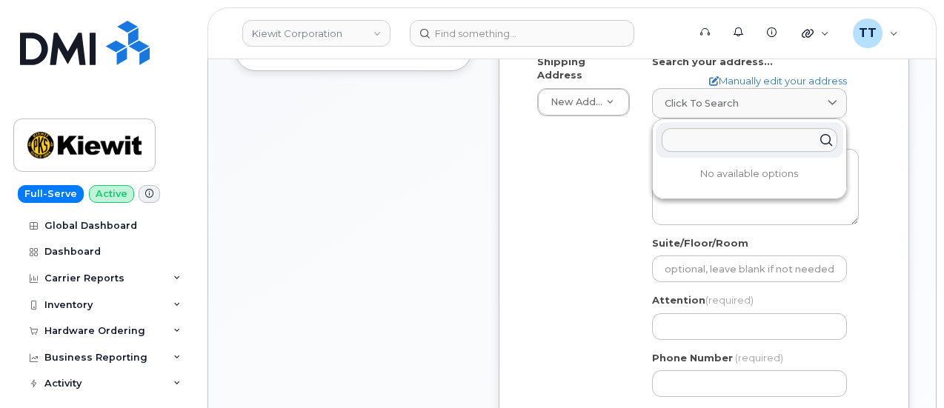
click at [720, 136] on input "text" at bounding box center [750, 140] width 176 height 24
paste input "28623 Ravens Prairie Dr Katy, TX 77494"
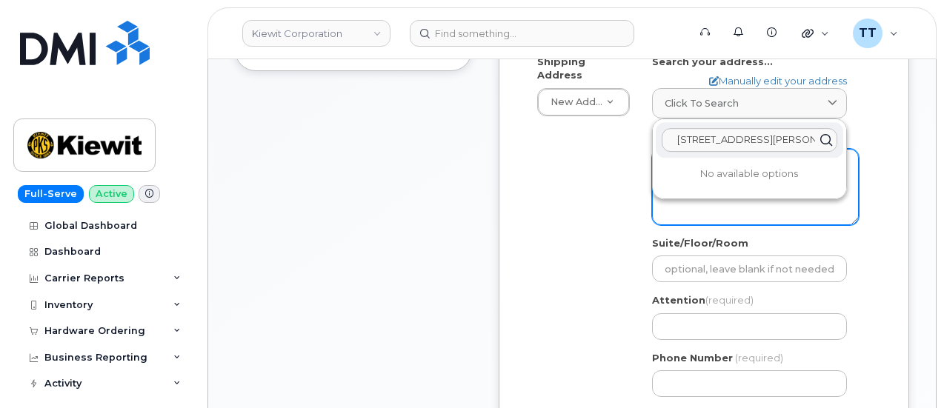
scroll to position [0, 44]
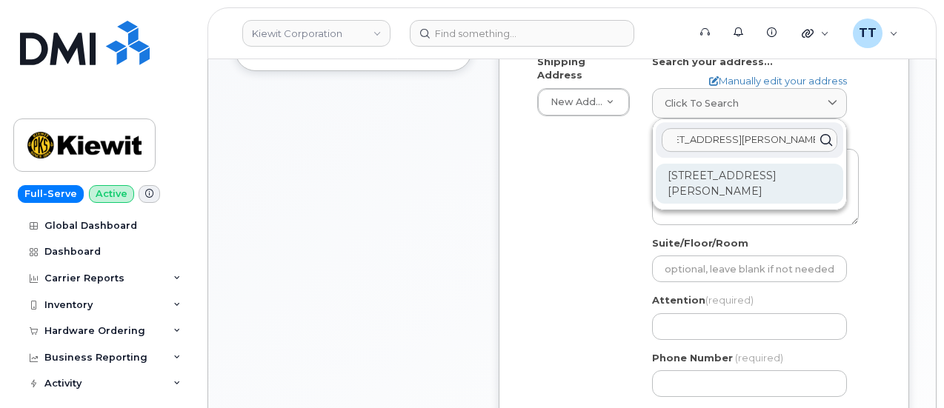
type input "28623 Ravens Prairie Dr Katy, TX 77494"
click at [732, 187] on div "28623 Ravens Prairie Dr Katy TX 77494-3225" at bounding box center [749, 184] width 187 height 40
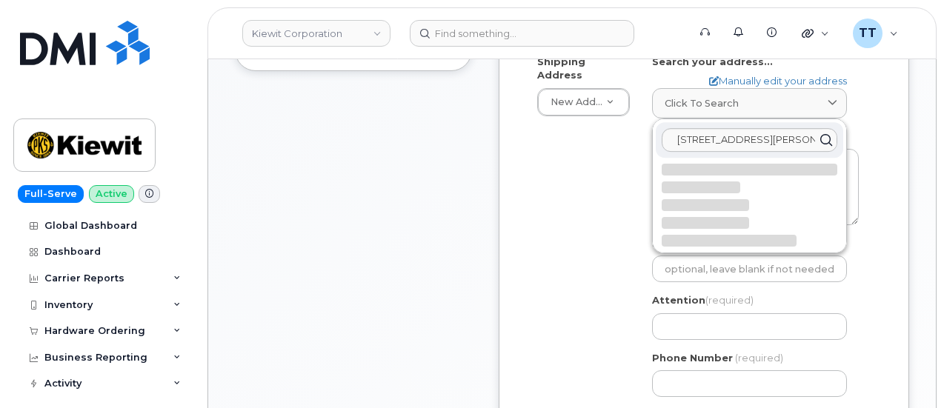
select select
type textarea "28623 Ravens Prairie Dr KATY TX 77494-3225 UNITED STATES"
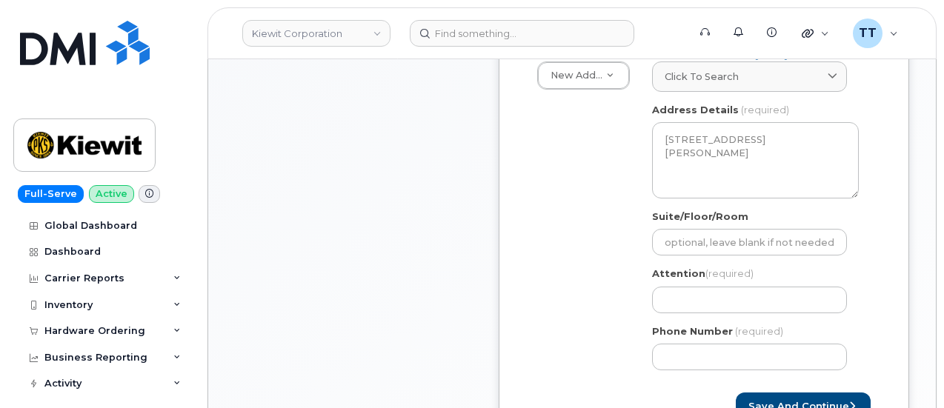
scroll to position [667, 0]
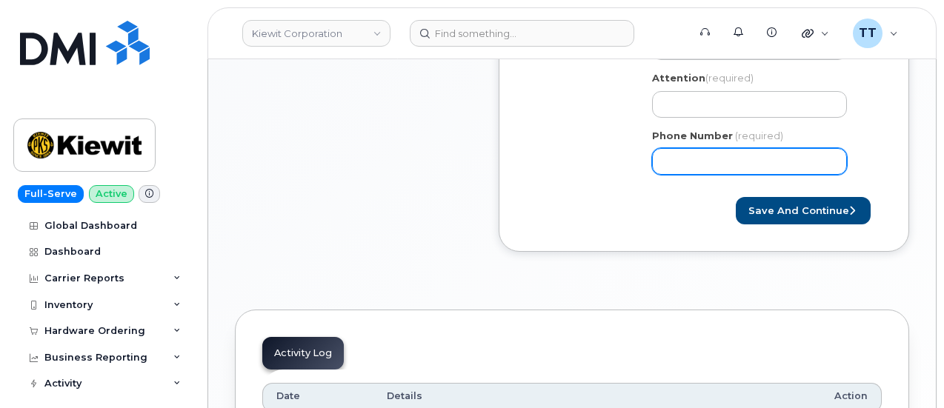
click at [690, 160] on input "Phone Number" at bounding box center [749, 161] width 195 height 27
click at [708, 167] on input "Phone Number" at bounding box center [749, 161] width 195 height 27
select select
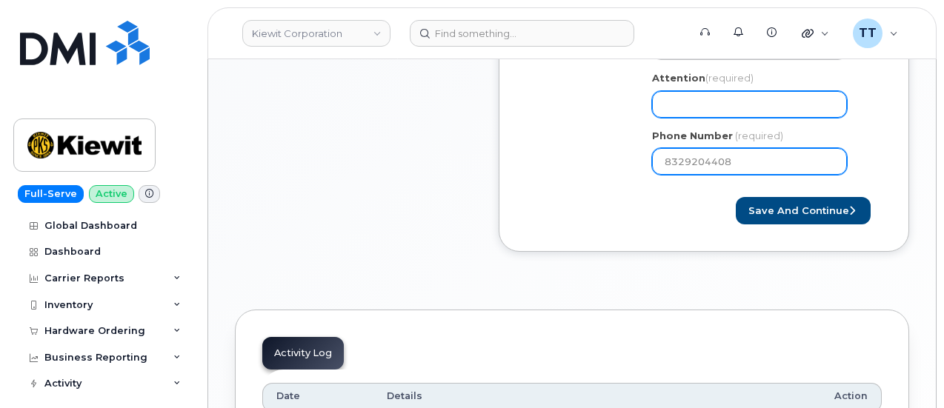
type input "8329204408"
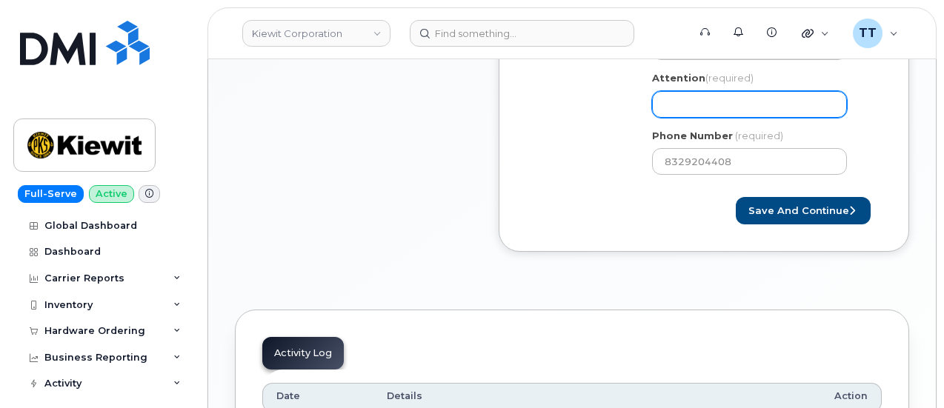
drag, startPoint x: 750, startPoint y: 106, endPoint x: 753, endPoint y: 113, distance: 8.0
click at [750, 105] on input "Attention (required)" at bounding box center [749, 104] width 195 height 27
click at [705, 101] on input "Attention (required)" at bounding box center [749, 104] width 195 height 27
paste input "CS0811219"
select select
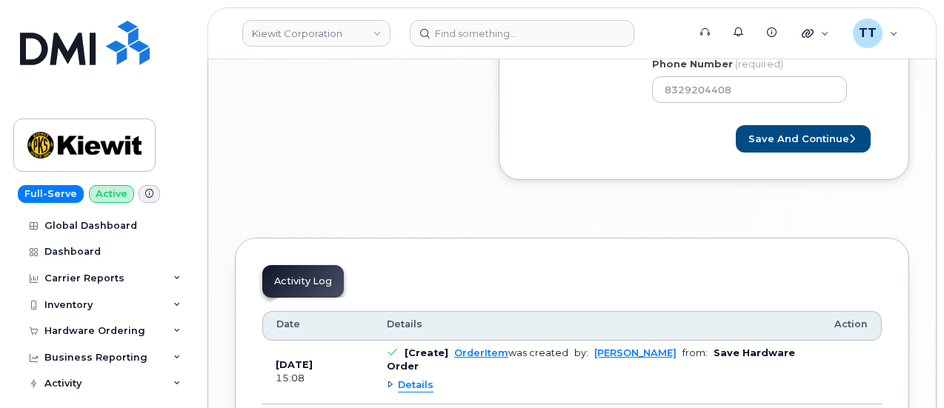
scroll to position [741, 0]
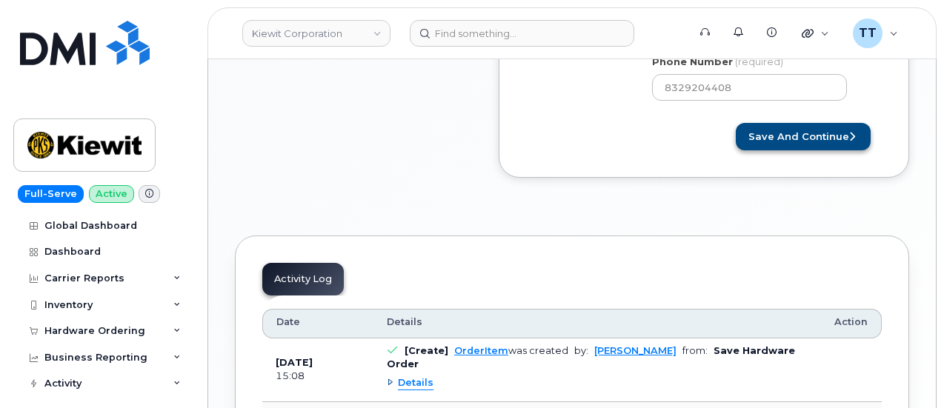
type input "CS0811219"
click at [777, 142] on button "Save and Continue" at bounding box center [803, 136] width 135 height 27
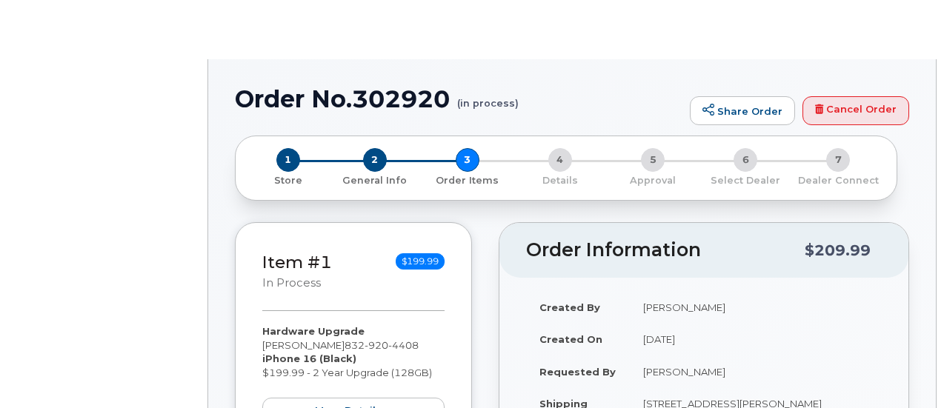
type input "[PERSON_NAME]"
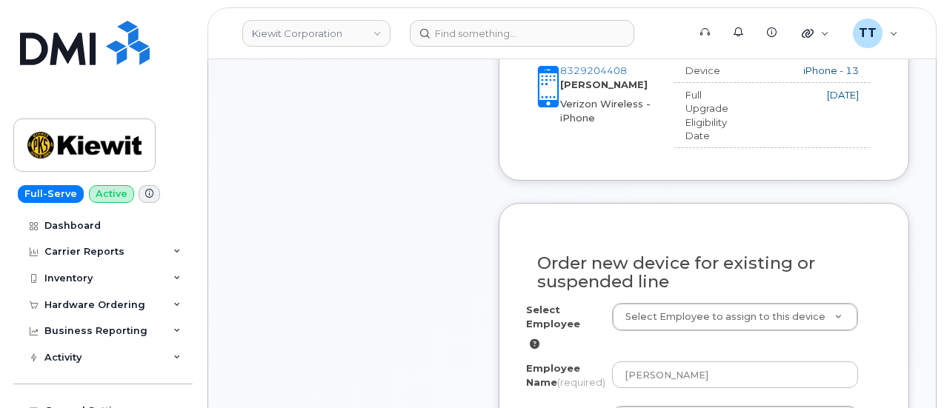
scroll to position [815, 0]
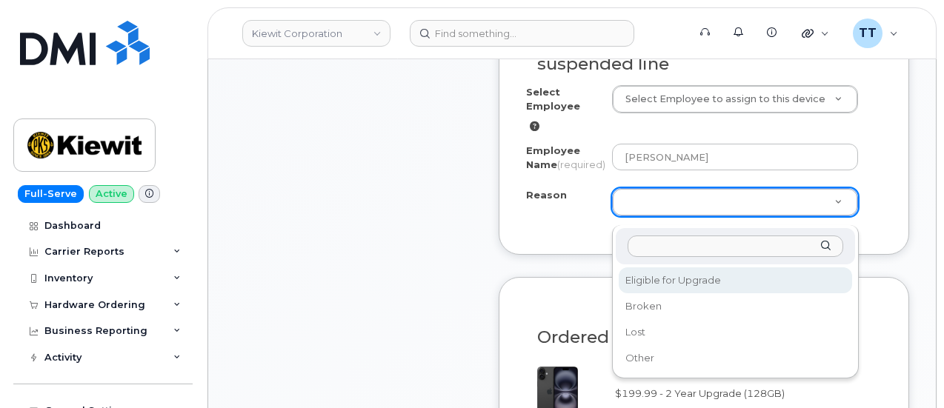
drag, startPoint x: 695, startPoint y: 279, endPoint x: 698, endPoint y: 249, distance: 29.8
select select "eligible_for_upgrade"
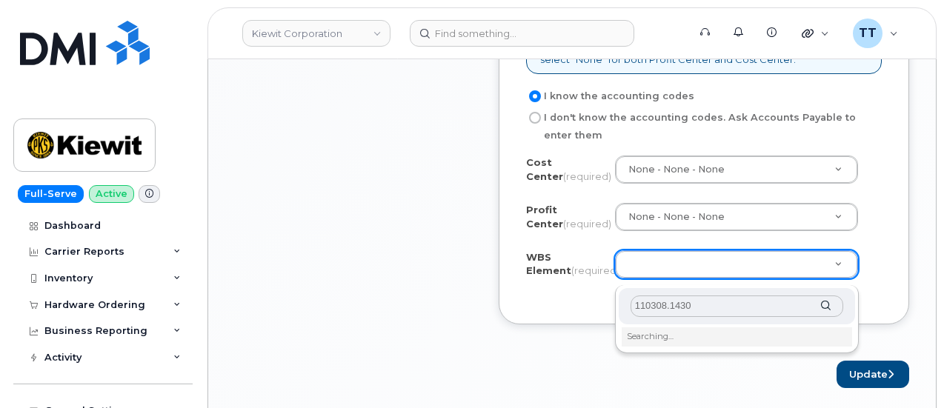
scroll to position [1408, 0]
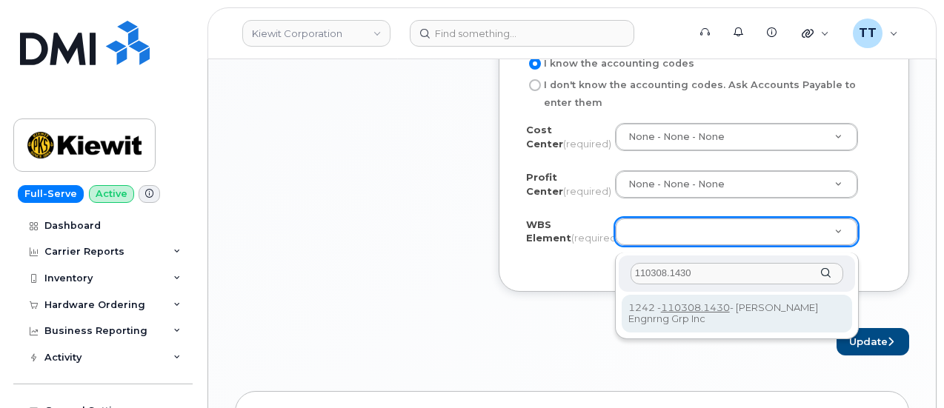
type input "110308.1430"
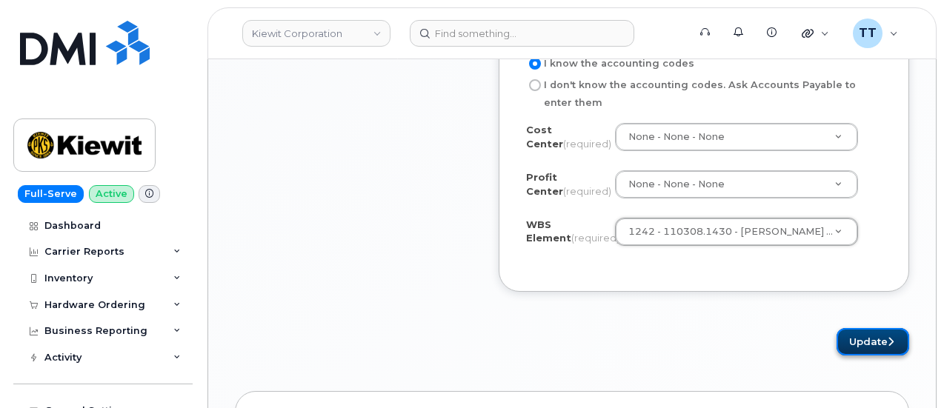
click at [854, 344] on button "Update" at bounding box center [873, 341] width 73 height 27
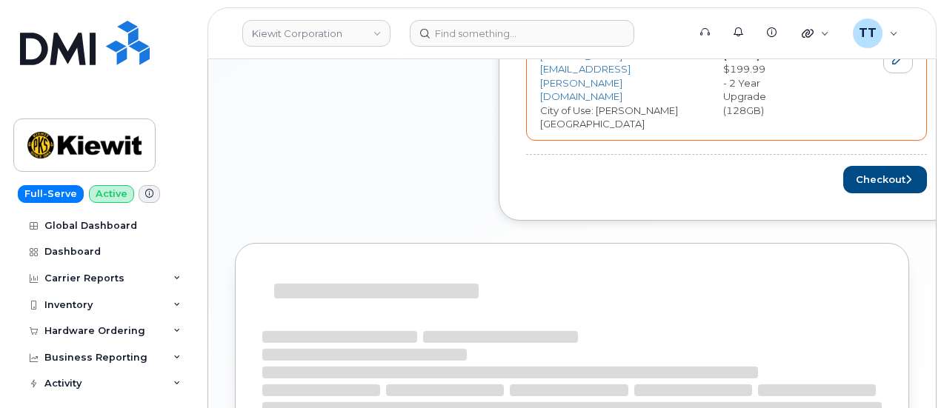
scroll to position [667, 0]
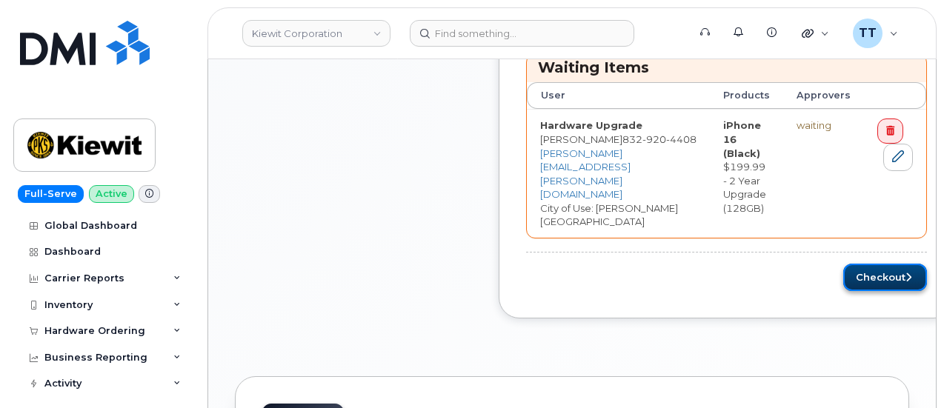
click at [859, 264] on button "Checkout" at bounding box center [885, 277] width 84 height 27
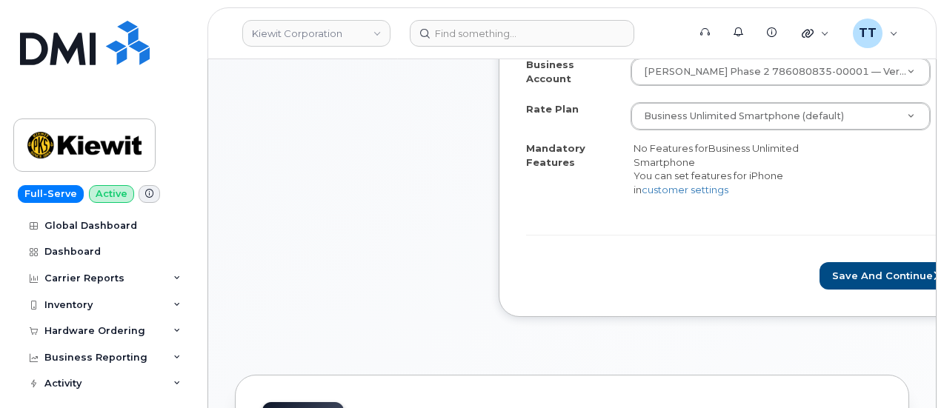
scroll to position [667, 0]
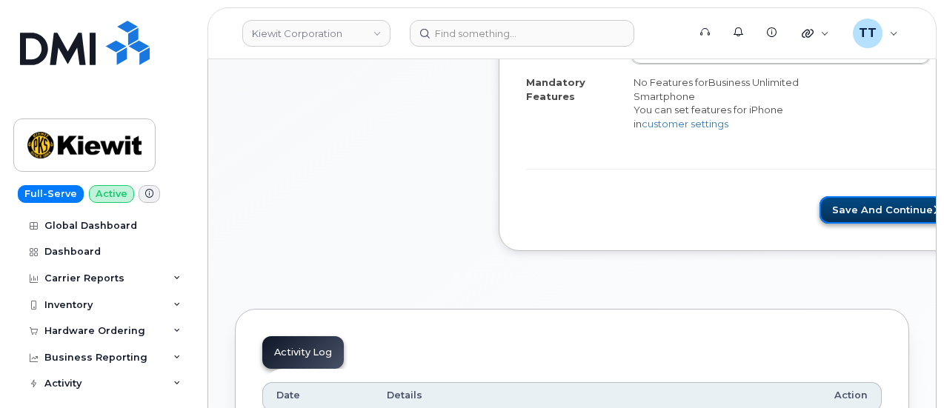
click at [820, 201] on button "Save and Continue" at bounding box center [887, 209] width 135 height 27
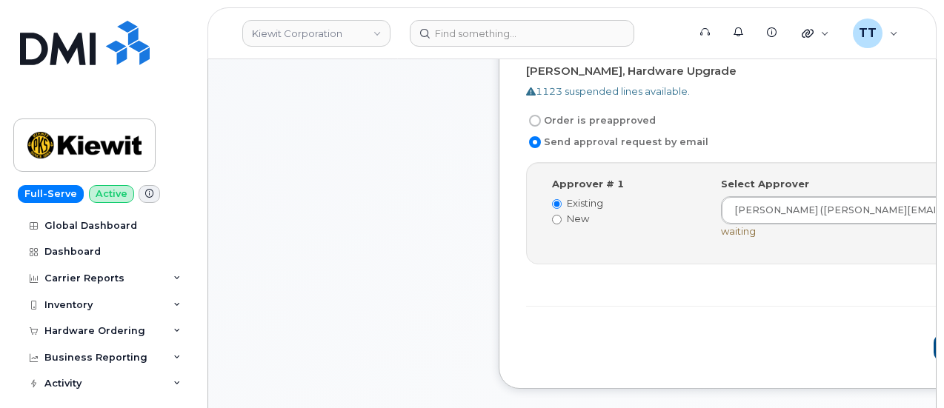
scroll to position [519, 0]
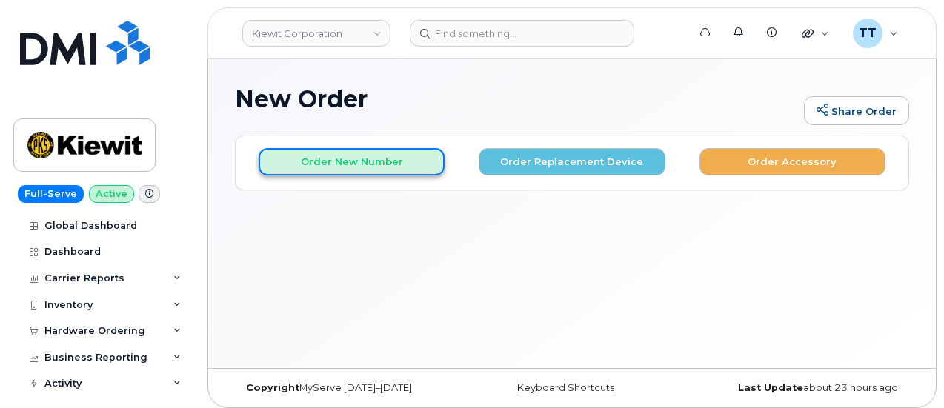
click at [353, 166] on button "Order New Number" at bounding box center [352, 161] width 186 height 27
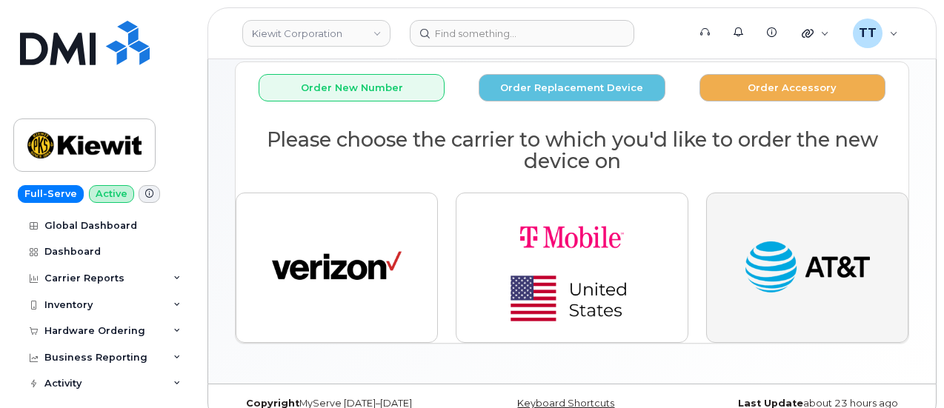
click at [802, 273] on img "button" at bounding box center [808, 268] width 130 height 67
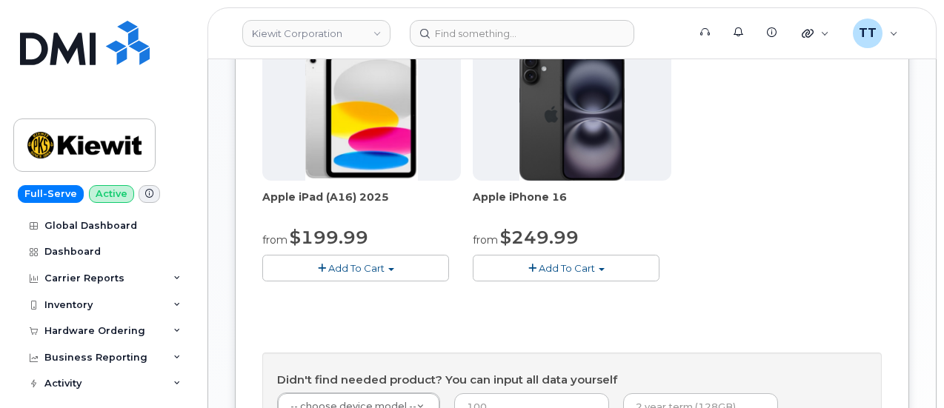
scroll to position [519, 0]
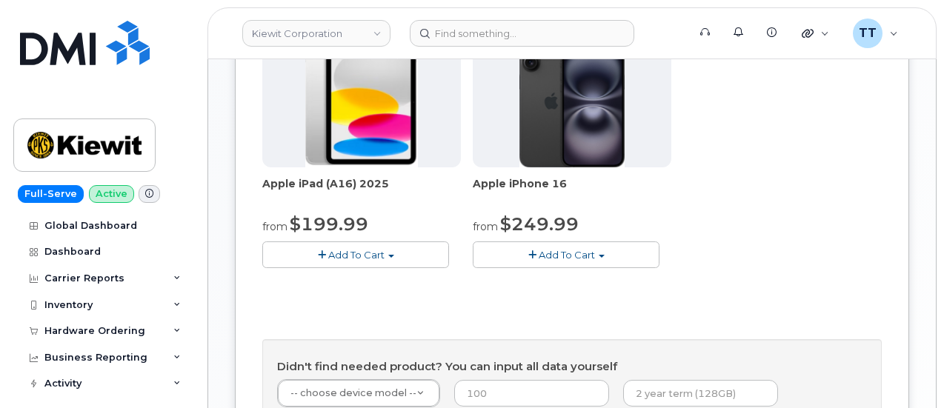
click at [539, 249] on span "Add To Cart" at bounding box center [567, 255] width 56 height 12
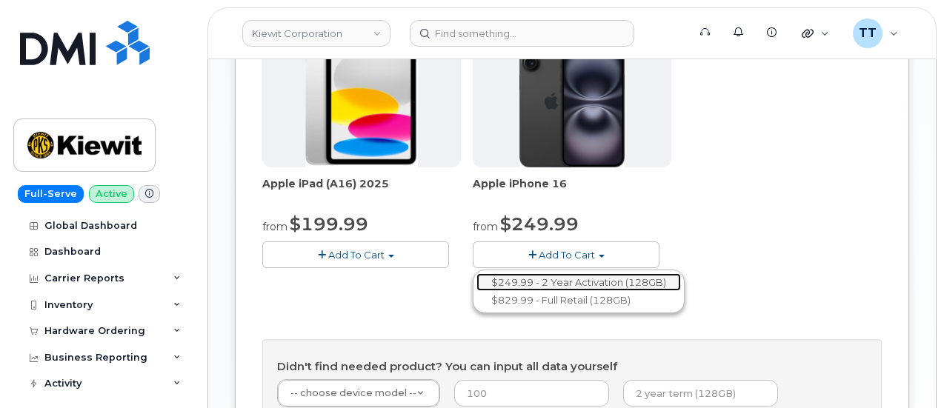
click at [488, 283] on link "$249.99 - 2 Year Activation (128GB)" at bounding box center [579, 282] width 205 height 19
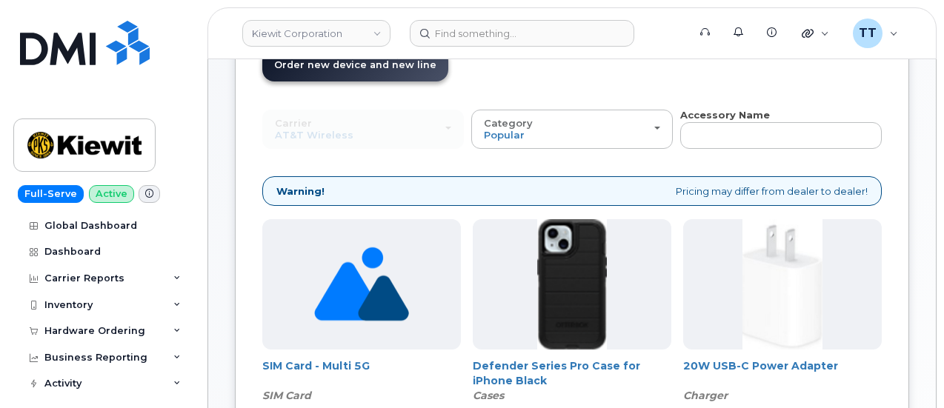
scroll to position [167, 0]
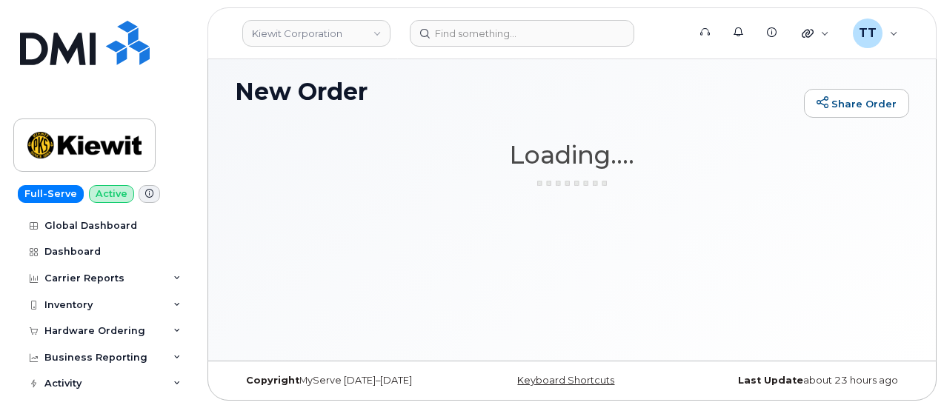
scroll to position [7, 0]
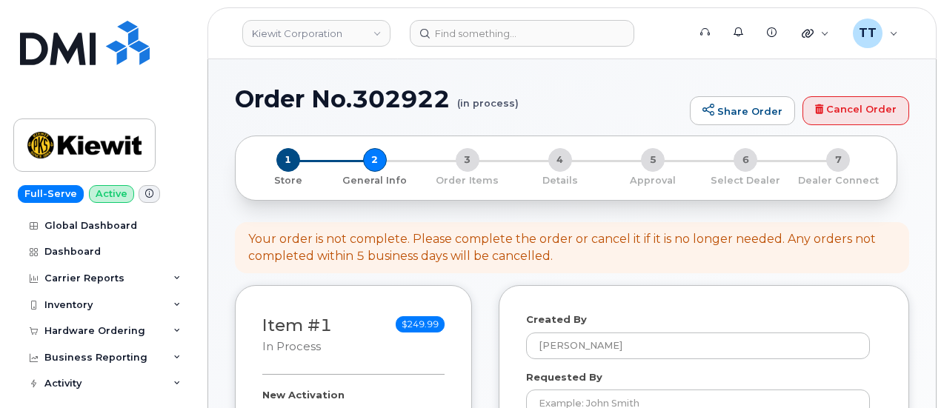
select select
click at [414, 103] on h1 "Order No.302922 (in process)" at bounding box center [459, 99] width 448 height 26
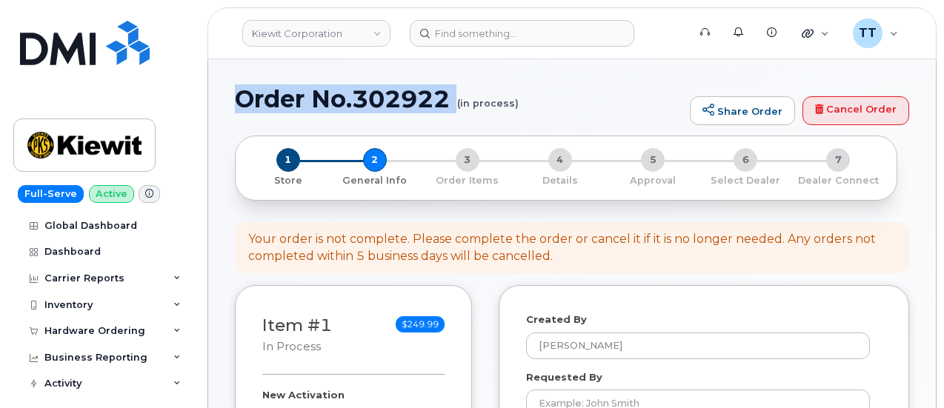
click at [414, 103] on h1 "Order No.302922 (in process)" at bounding box center [459, 99] width 448 height 26
copy h1 "Order No.302922"
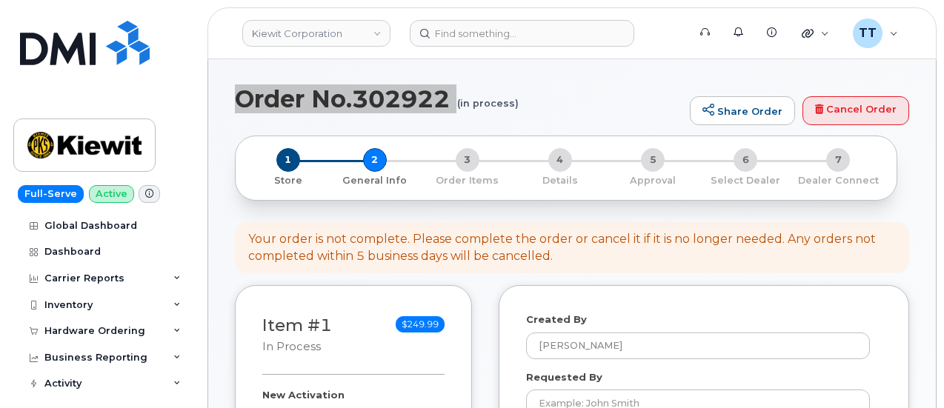
scroll to position [148, 0]
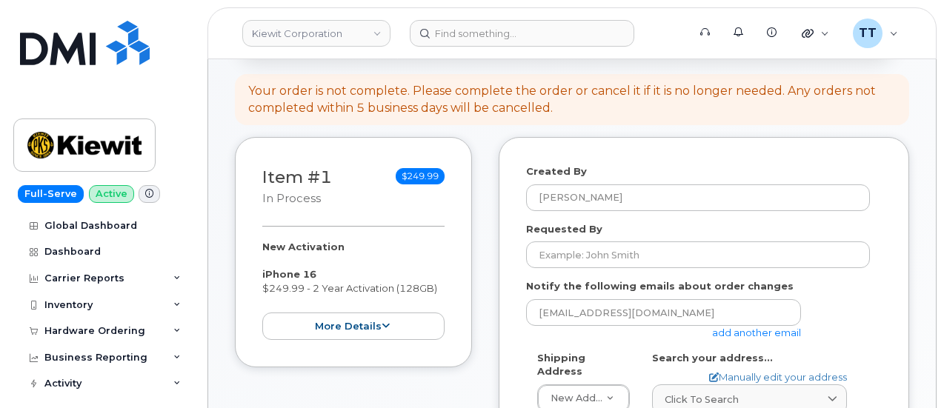
click at [620, 238] on div "Requested By" at bounding box center [704, 245] width 356 height 47
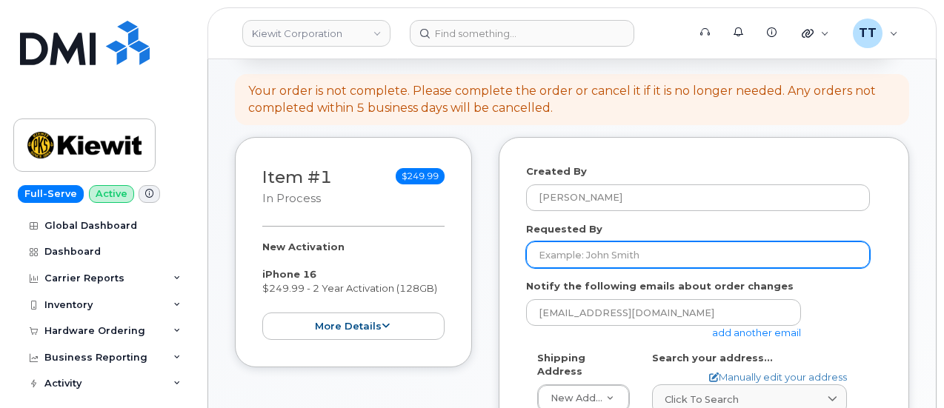
click at [620, 254] on input "Requested By" at bounding box center [698, 255] width 344 height 27
paste input "[PERSON_NAME]"
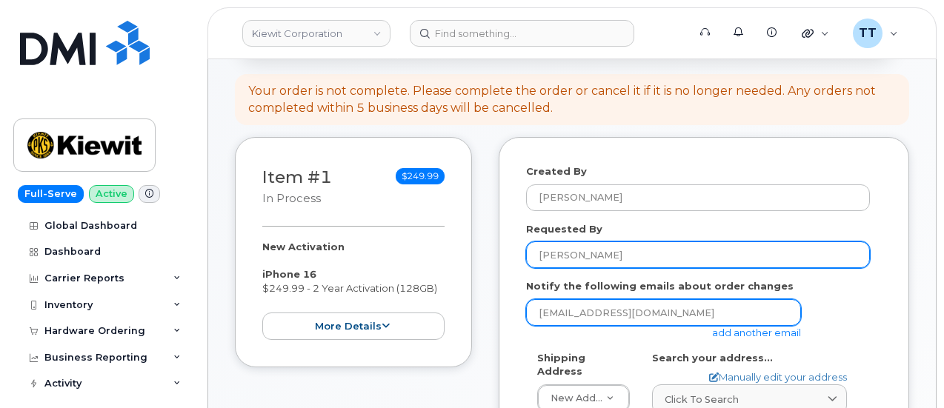
type input "[PERSON_NAME]"
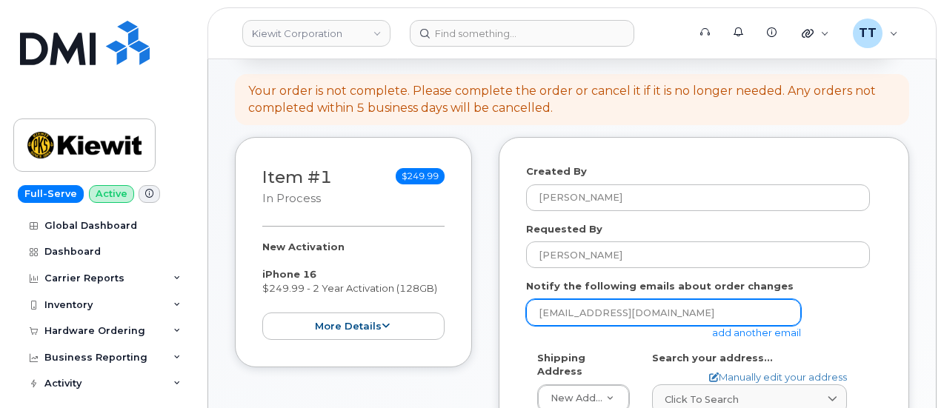
click at [604, 312] on input "[EMAIL_ADDRESS][DOMAIN_NAME]" at bounding box center [663, 312] width 275 height 27
click at [604, 312] on input "email" at bounding box center [663, 312] width 275 height 27
click at [577, 312] on input "email" at bounding box center [663, 312] width 275 height 27
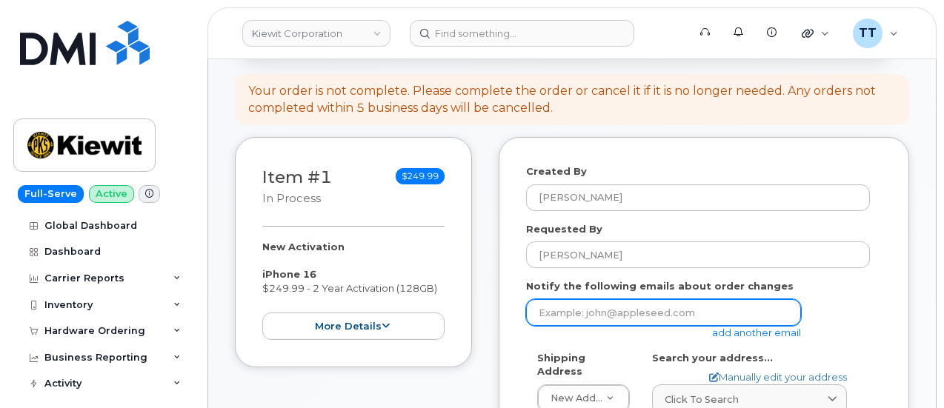
paste input "[PERSON_NAME][EMAIL_ADDRESS][PERSON_NAME][PERSON_NAME][DOMAIN_NAME]"
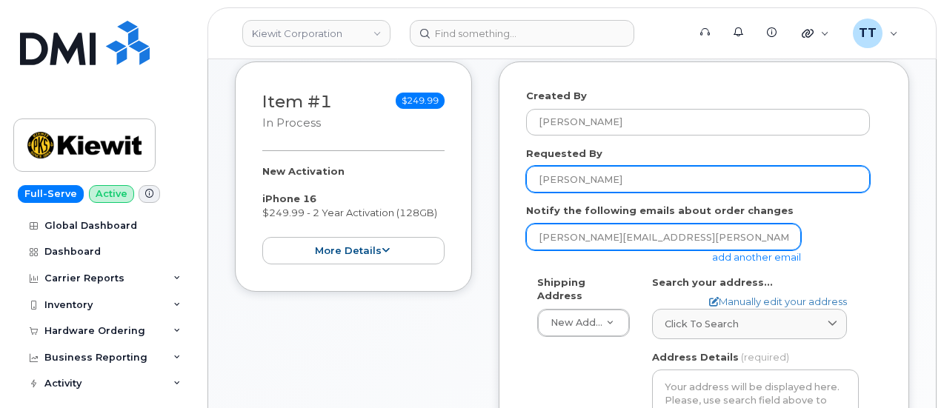
scroll to position [296, 0]
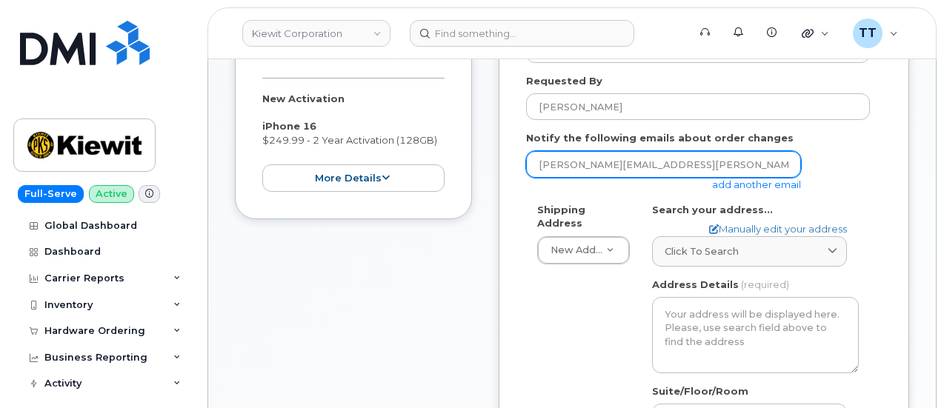
type input "[PERSON_NAME][EMAIL_ADDRESS][PERSON_NAME][PERSON_NAME][DOMAIN_NAME]"
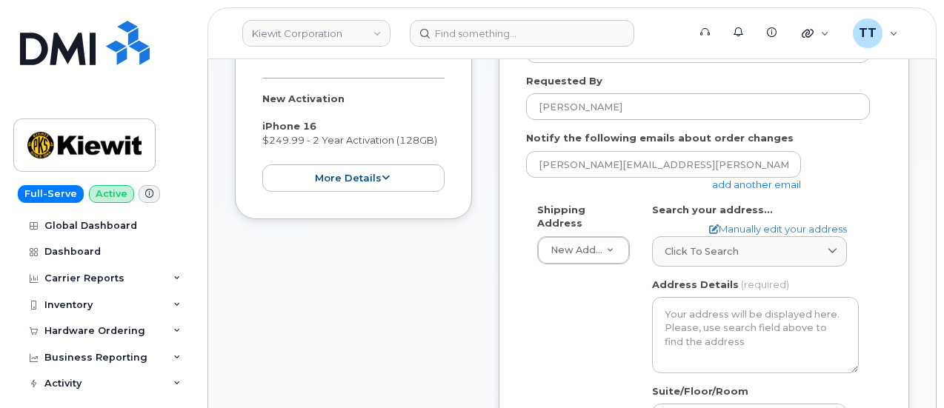
click at [734, 221] on div "Search your address... Manually edit your address Click to search No available …" at bounding box center [755, 235] width 207 height 64
click at [732, 231] on link "Manually edit your address" at bounding box center [778, 229] width 138 height 14
select select
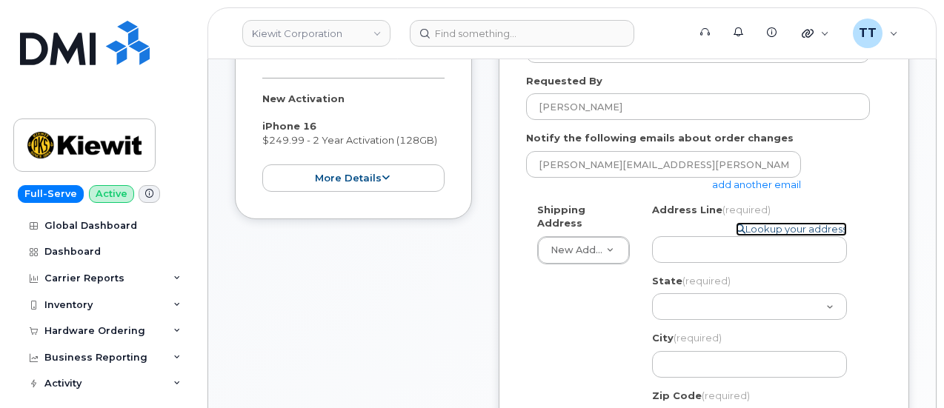
click at [760, 228] on link "Lookup your address" at bounding box center [791, 229] width 111 height 14
select select
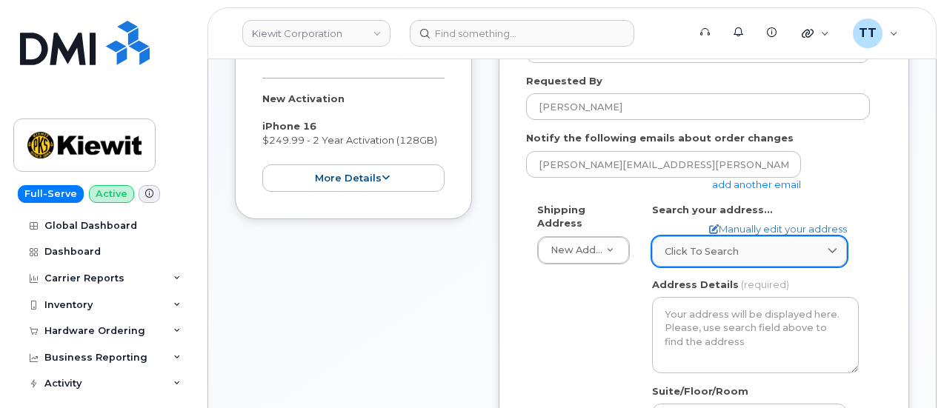
click at [726, 250] on span "Click to search" at bounding box center [702, 252] width 74 height 14
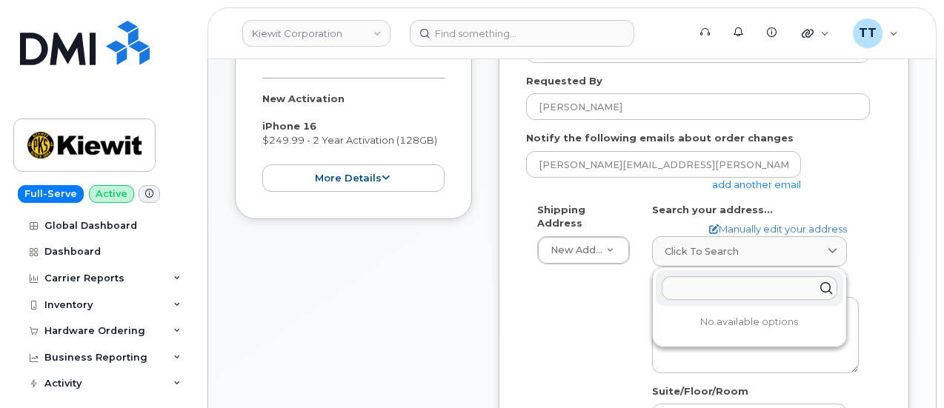
paste input "9543 US-14 #1416 Gillette, WY 82716"
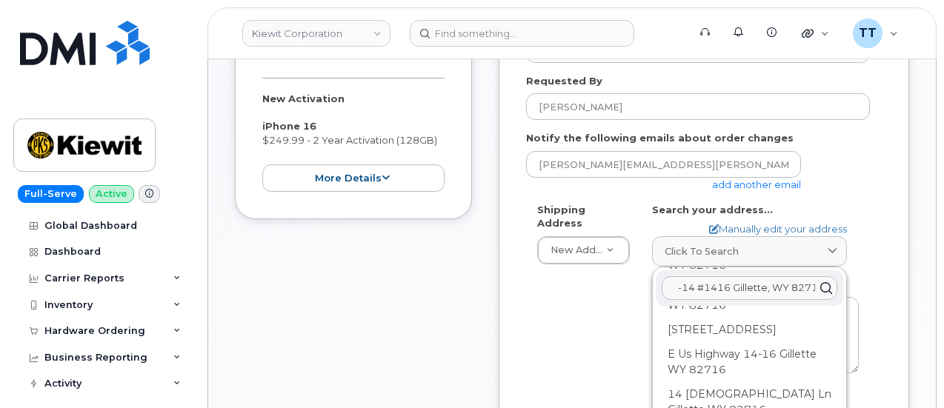
scroll to position [0, 0]
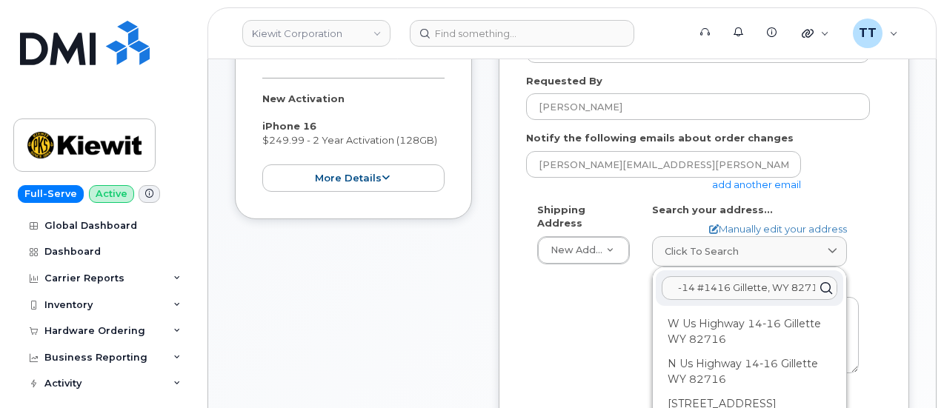
type input "9543 US-14 #1416 Gillette, WY 82716"
click at [731, 285] on input "9543 US-14 #1416 Gillette, WY 82716" at bounding box center [750, 288] width 176 height 24
paste input "9543 US-14 #1416 Gillette, WY 82716"
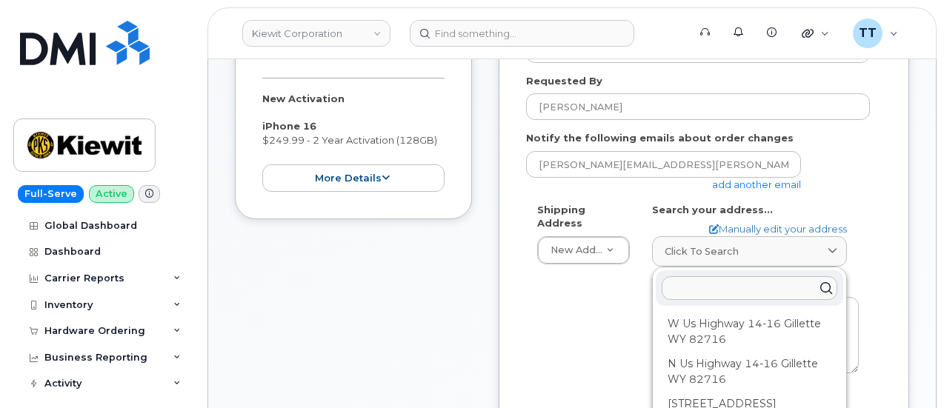
type input "9543 US-14 #1416 Gillette, WY 82716"
click at [748, 228] on link "Manually edit your address" at bounding box center [778, 229] width 138 height 14
select select
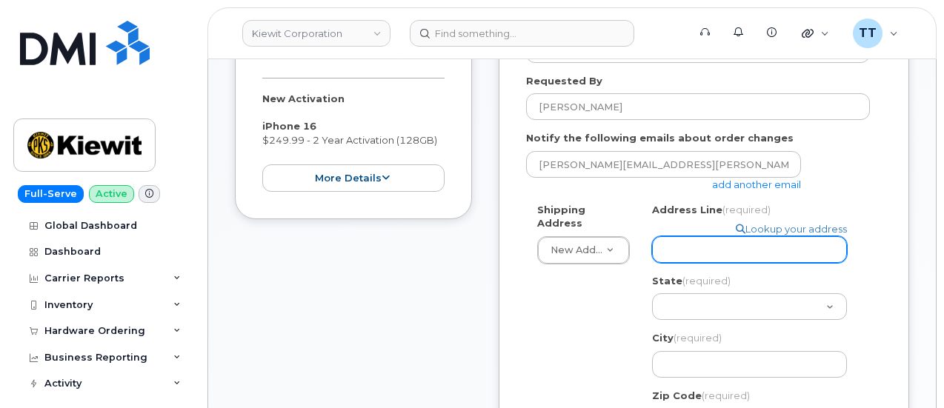
paste input "9543 US-14 #1416 Gillette, WY 82716"
select select
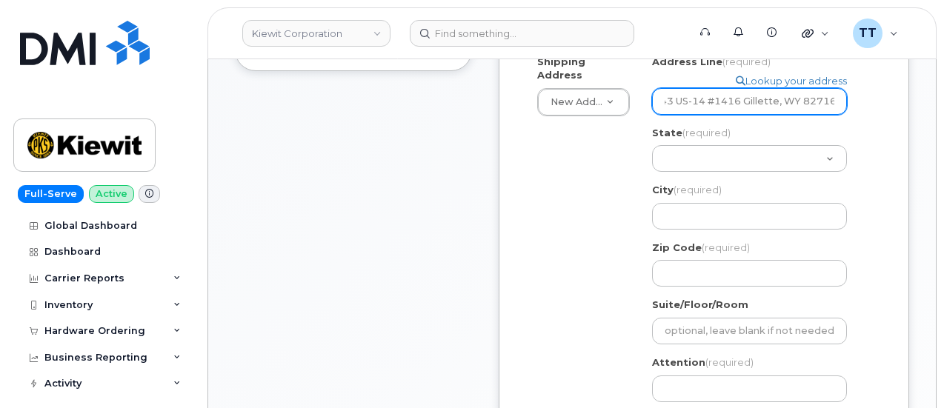
type input "9543 US-14 #1416 Gillette, WY 82716"
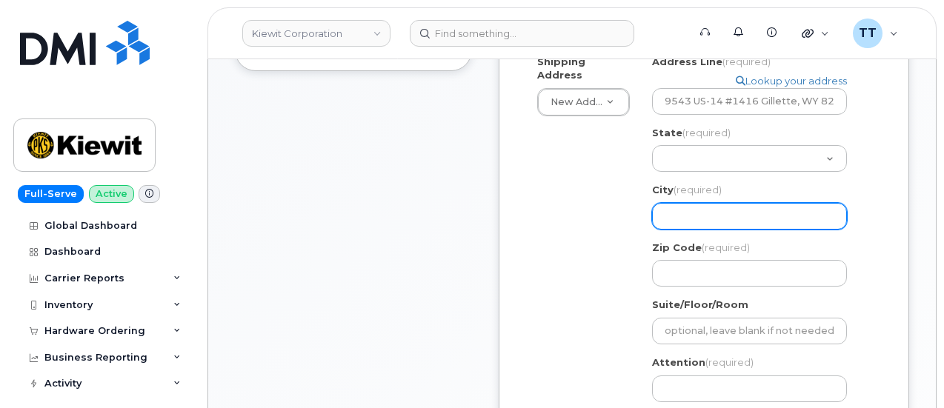
click at [703, 210] on input "City (required)" at bounding box center [749, 216] width 195 height 27
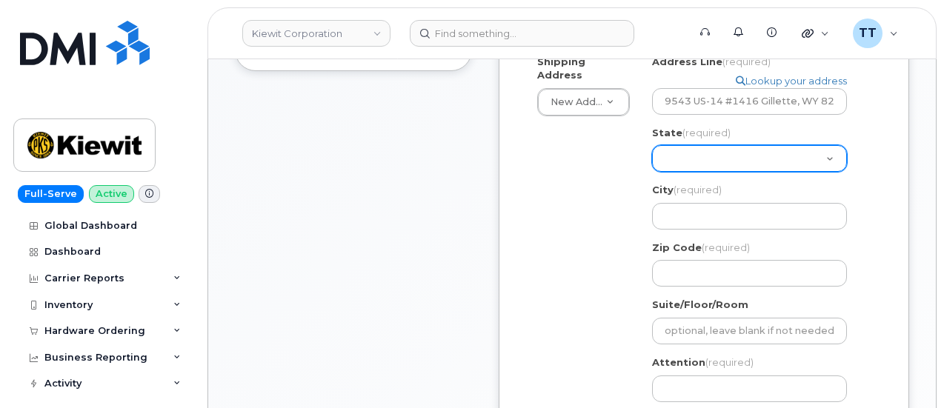
click at [712, 165] on select "Alabama Alaska American Samoa Arizona Arkansas California Colorado Connecticut …" at bounding box center [749, 158] width 195 height 27
select select "WY"
click at [652, 145] on select "Alabama Alaska American Samoa Arizona Arkansas California Colorado Connecticut …" at bounding box center [749, 158] width 195 height 27
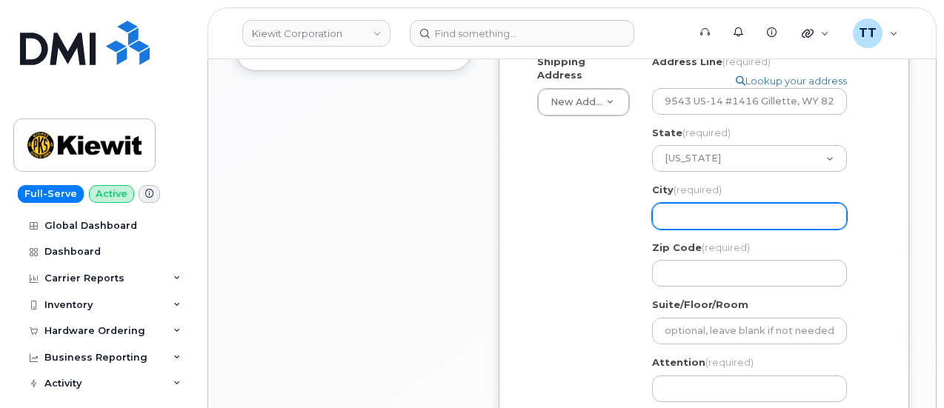
click at [698, 223] on input "City (required)" at bounding box center [749, 216] width 195 height 27
paste input "Gillette"
select select
type input "Gillette"
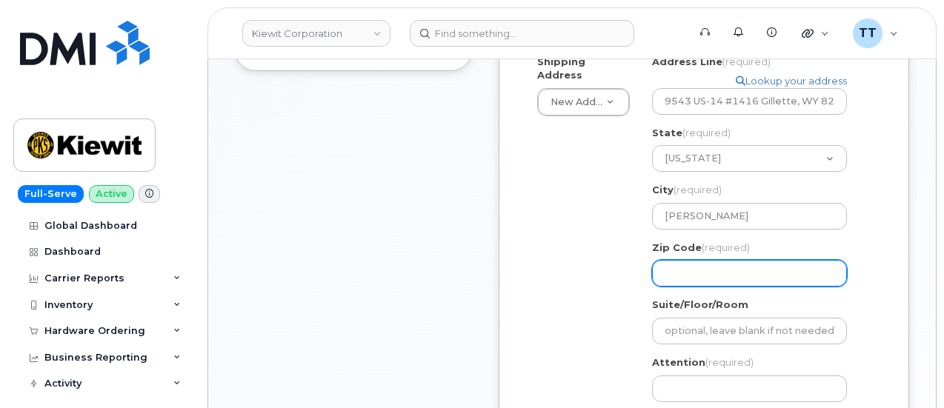
click at [687, 268] on input "Zip Code (required)" at bounding box center [749, 273] width 195 height 27
paste input "82716"
select select
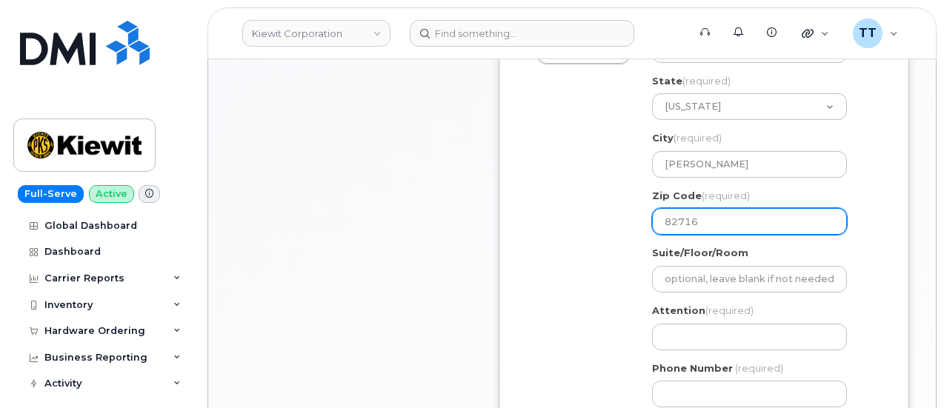
scroll to position [519, 0]
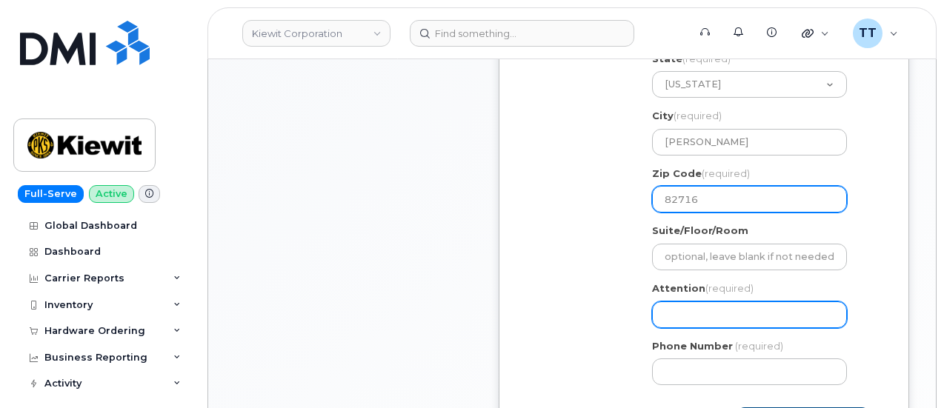
type input "82716"
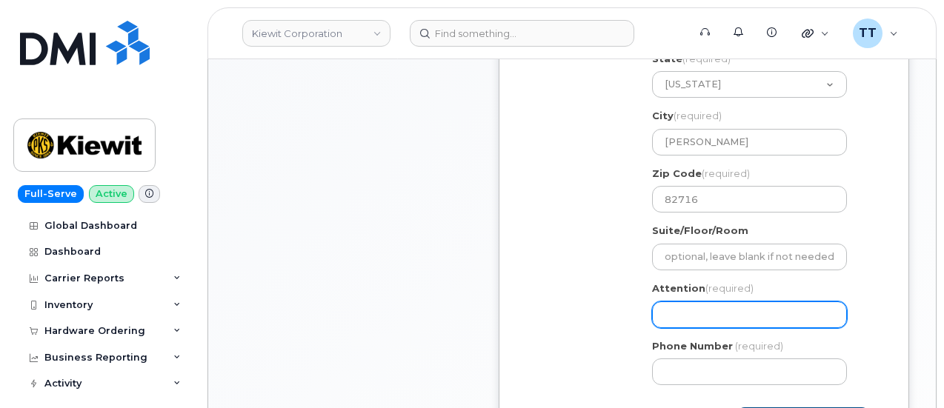
click at [700, 317] on input "Attention (required)" at bounding box center [749, 315] width 195 height 27
click at [726, 312] on input "Attention (required)" at bounding box center [749, 315] width 195 height 27
paste input "307-686-5455"
select select
type input "307-686-5455"
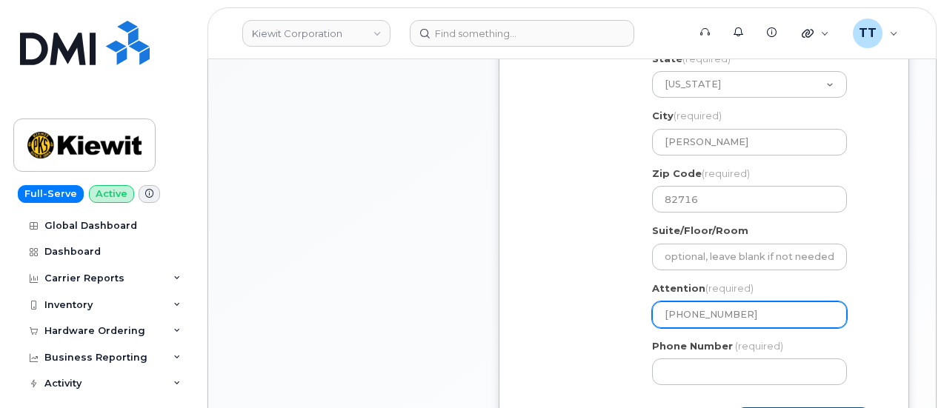
click at [714, 314] on input "307-686-5455" at bounding box center [749, 315] width 195 height 27
select select
type input "307-6865455"
select select
type input "3076865455"
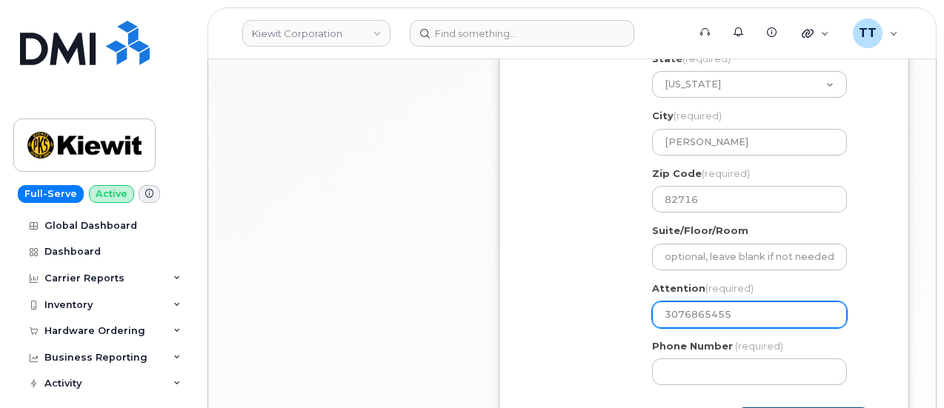
click at [687, 318] on input "3076865455" at bounding box center [749, 315] width 195 height 27
select select
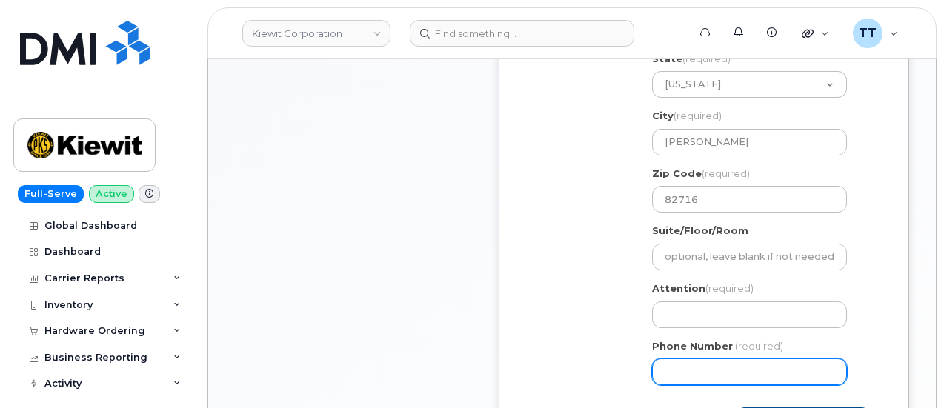
paste input "3076865455"
select select
type input "3076865455"
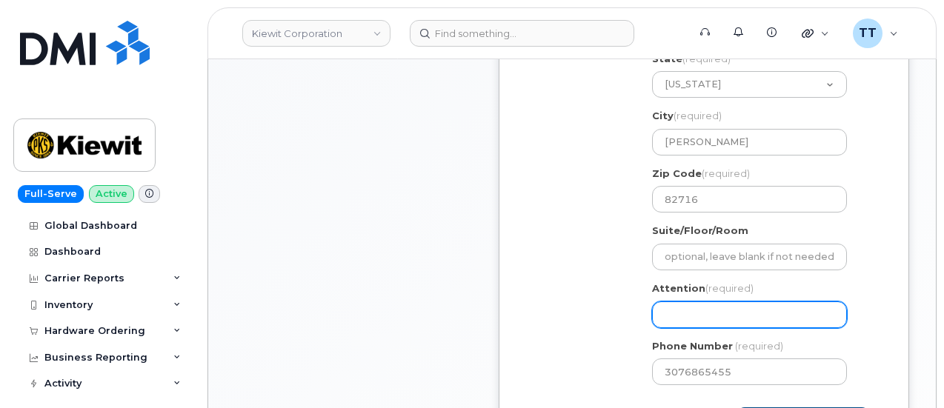
click at [689, 306] on input "Attention (required)" at bounding box center [749, 315] width 195 height 27
paste input "CS0810785"
select select
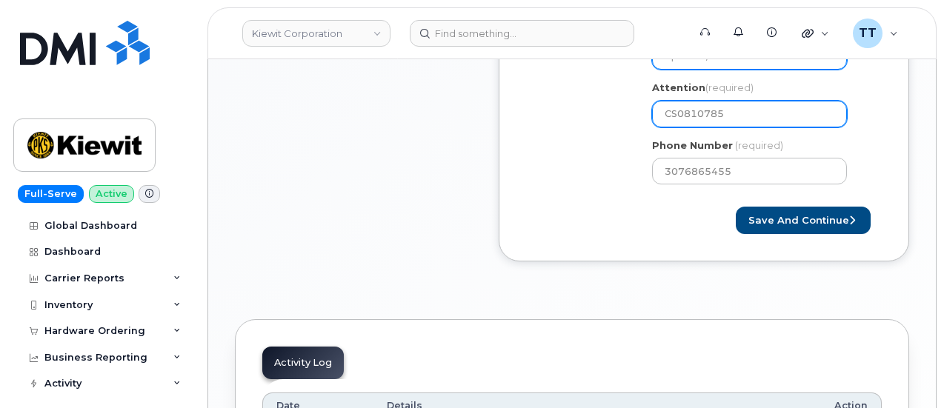
scroll to position [741, 0]
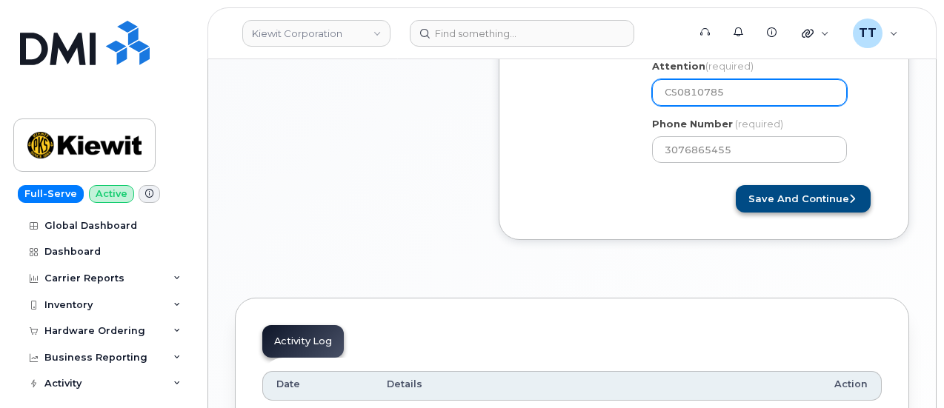
type input "CS0810785"
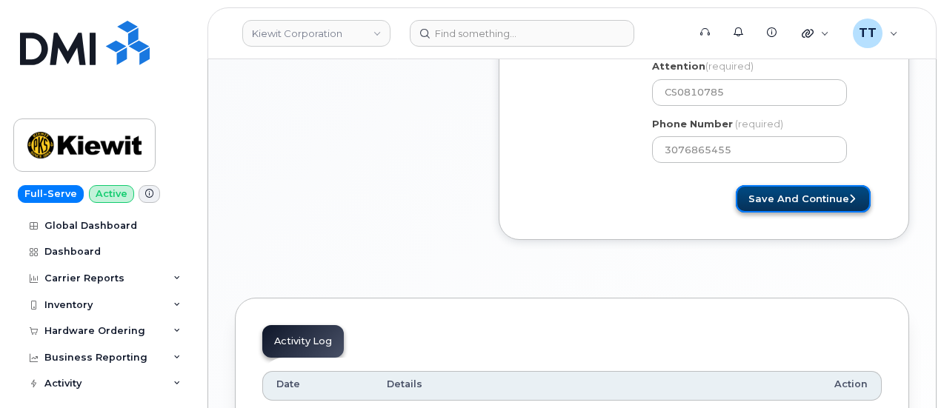
click at [784, 200] on button "Save and Continue" at bounding box center [803, 198] width 135 height 27
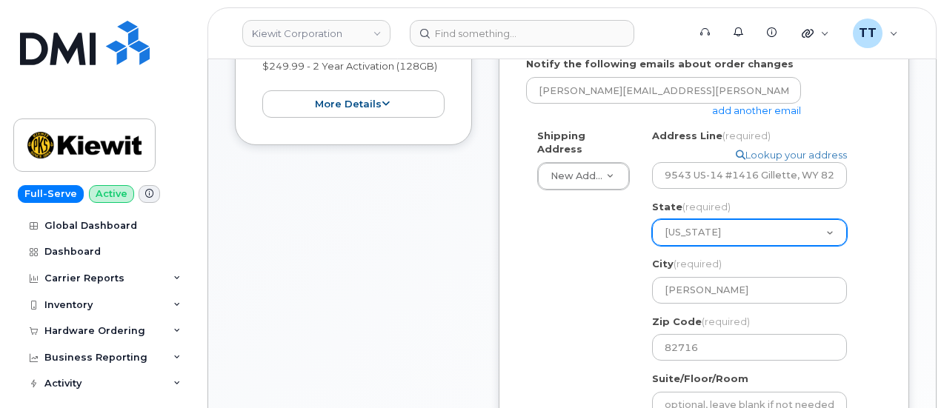
scroll to position [222, 0]
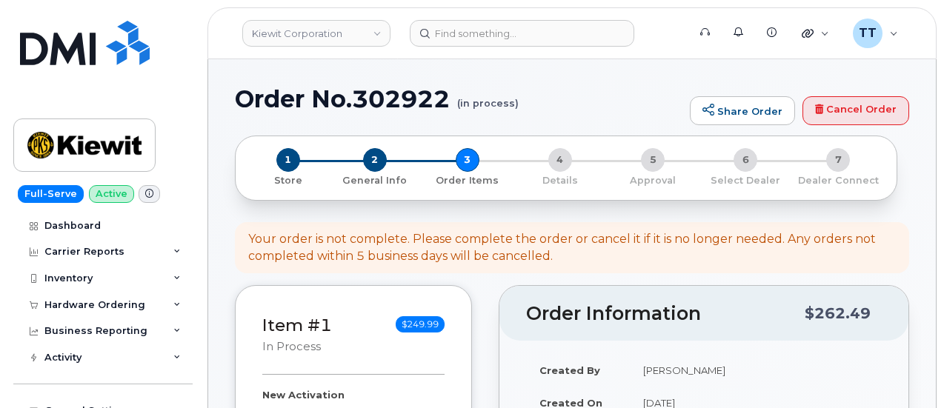
select select
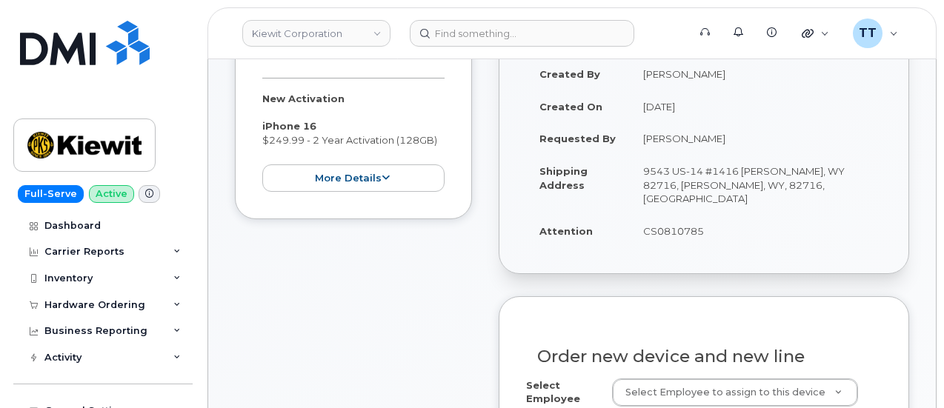
scroll to position [445, 0]
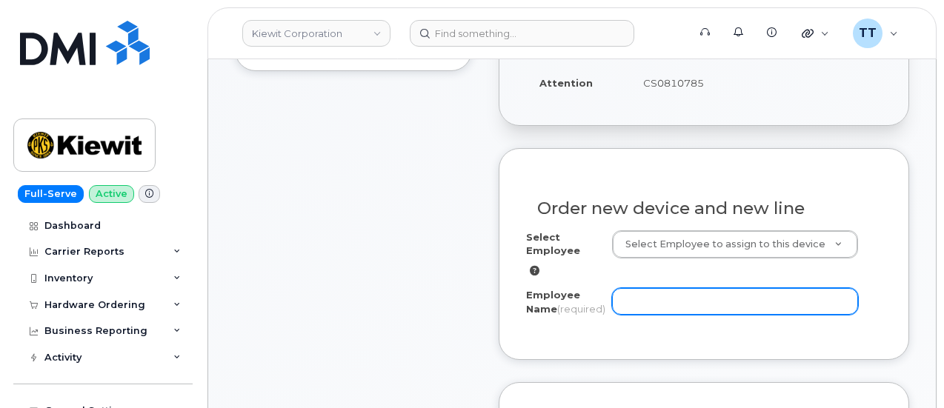
click at [645, 288] on input "Employee Name (required)" at bounding box center [735, 301] width 246 height 27
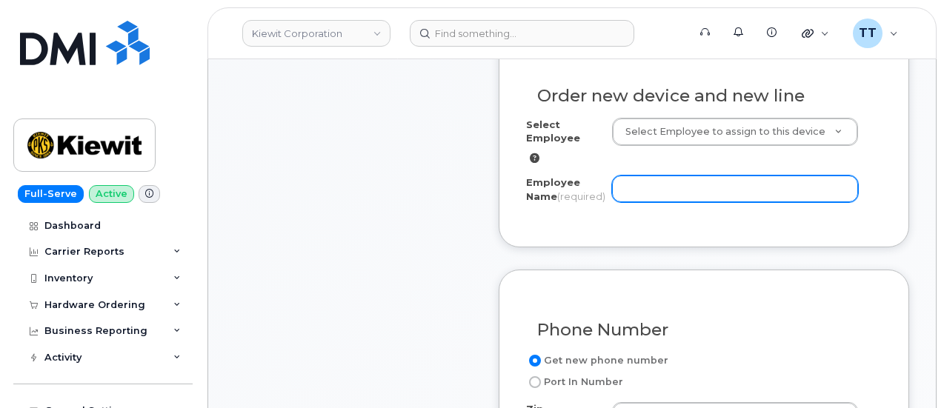
scroll to position [741, 0]
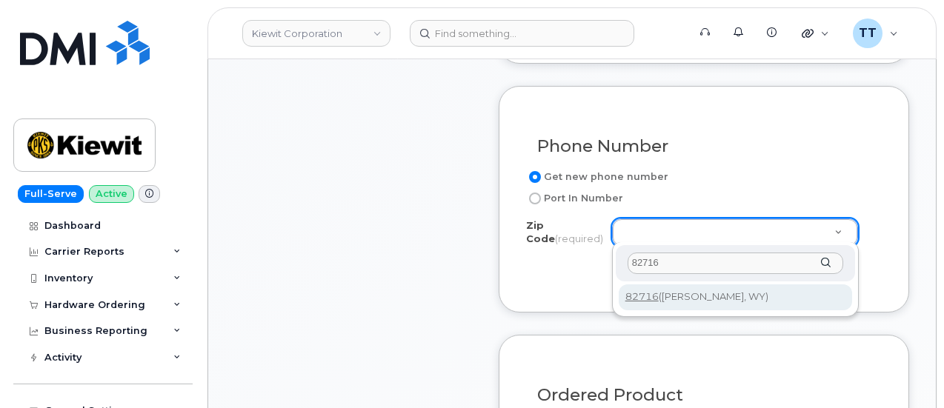
type input "82716"
type input "82716 (Gillette, WY)"
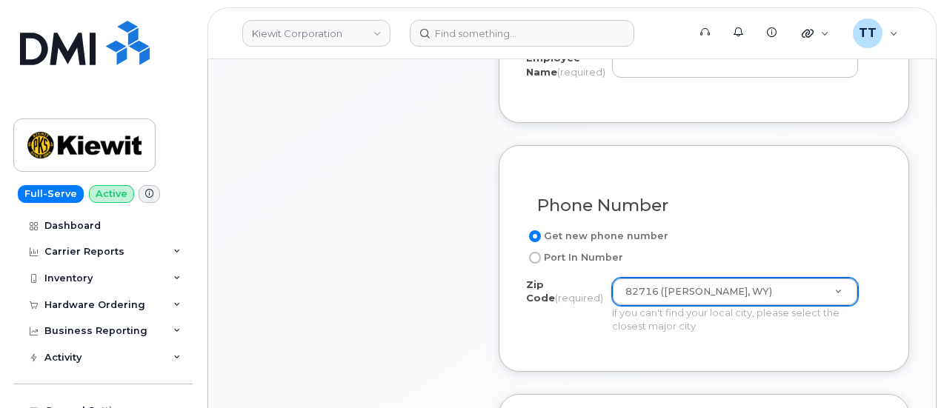
scroll to position [519, 0]
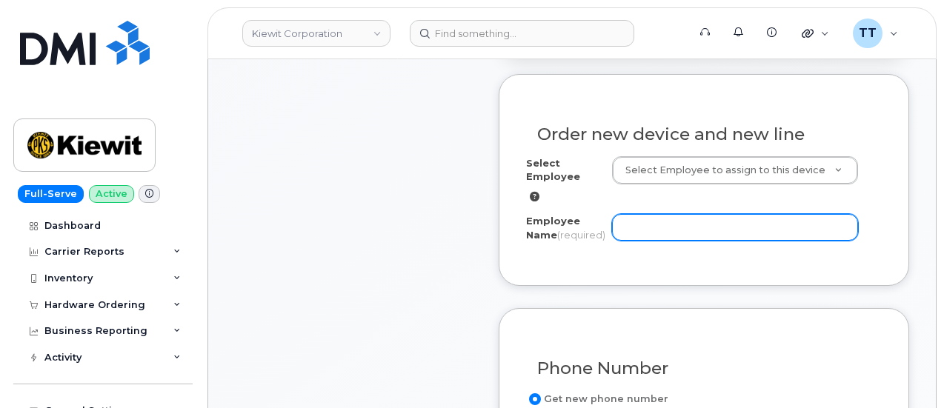
click at [642, 214] on input "Employee Name (required)" at bounding box center [735, 227] width 246 height 27
click at [659, 214] on input "Employee Name (required)" at bounding box center [735, 227] width 246 height 27
paste input "Danny Torres"
type input "Danny Torres"
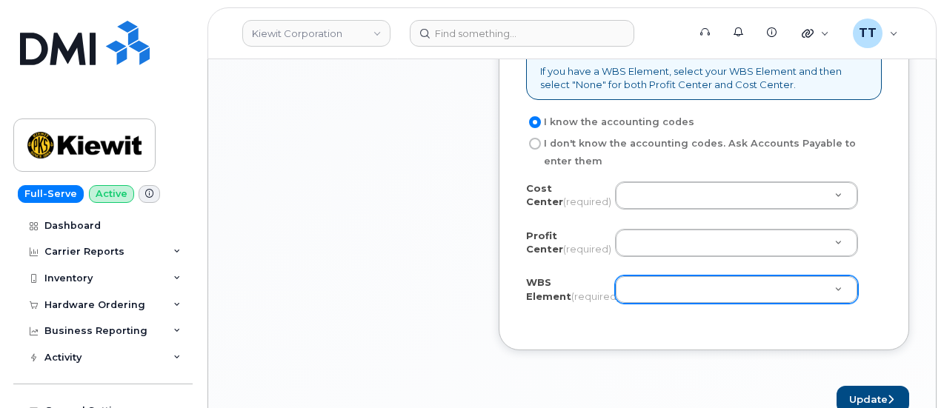
scroll to position [1334, 0]
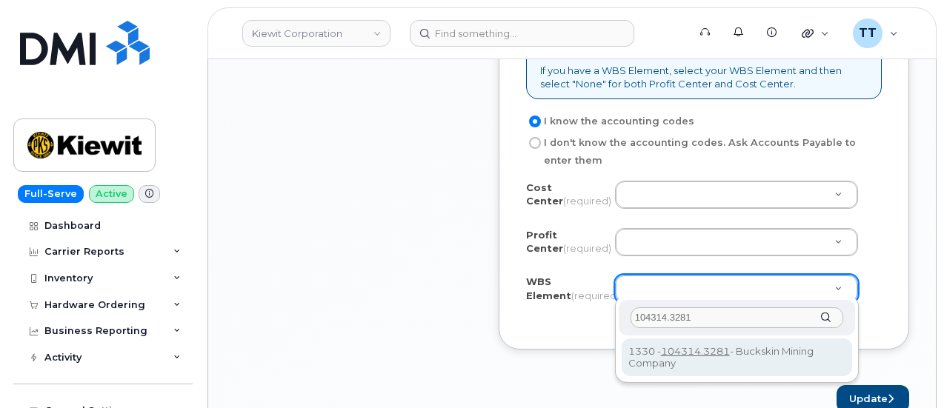
type input "104314.3281"
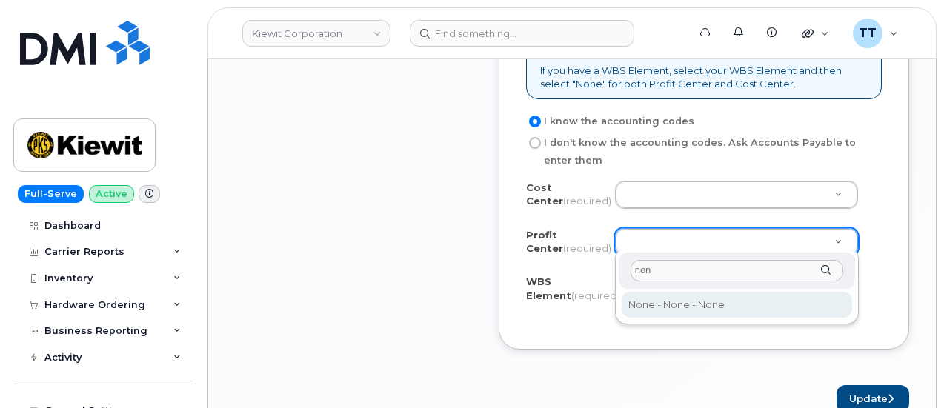
type input "non"
select select "None"
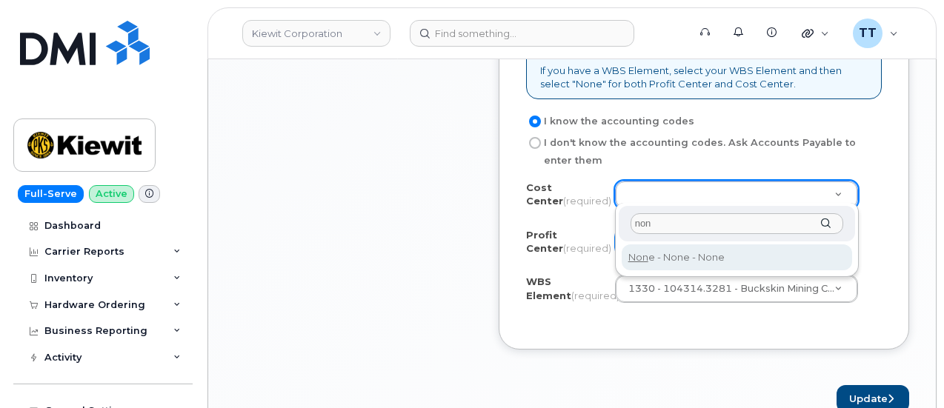
type input "non"
type input "None"
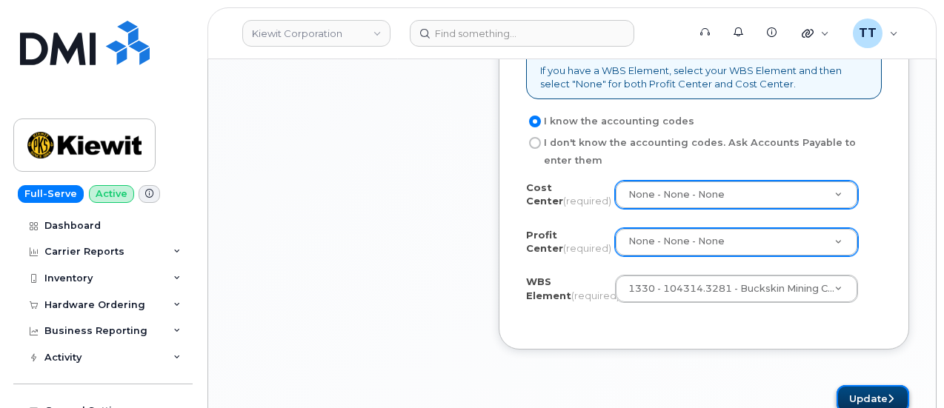
click at [848, 391] on button "Update" at bounding box center [873, 398] width 73 height 27
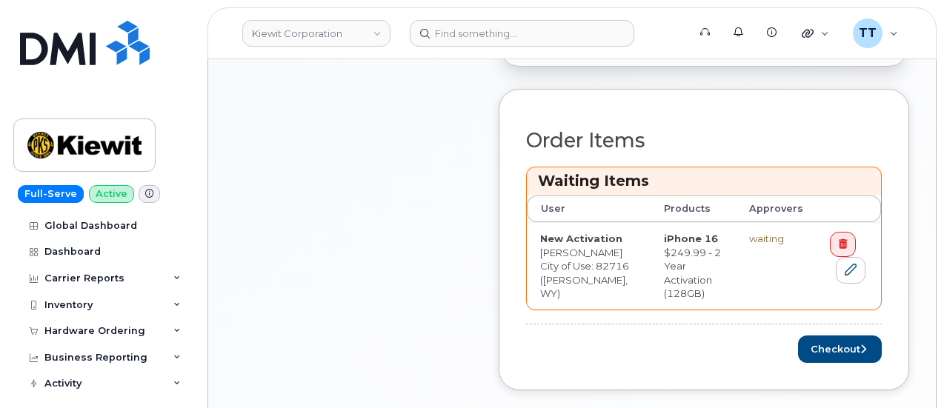
scroll to position [667, 0]
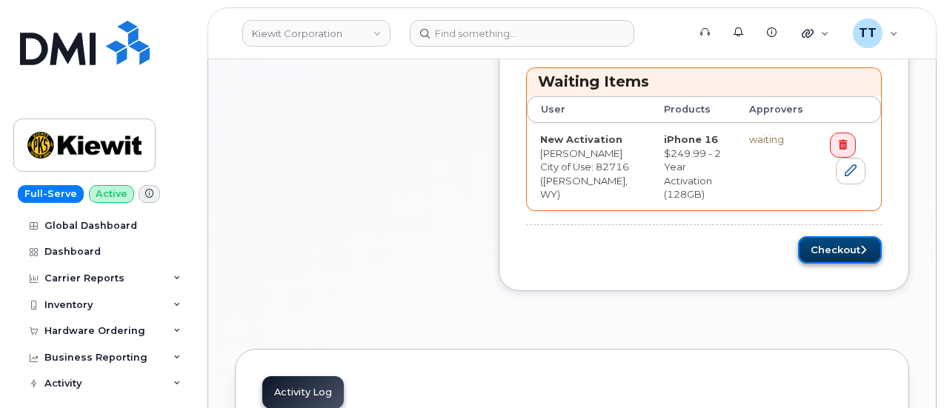
click at [810, 247] on button "Checkout" at bounding box center [840, 249] width 84 height 27
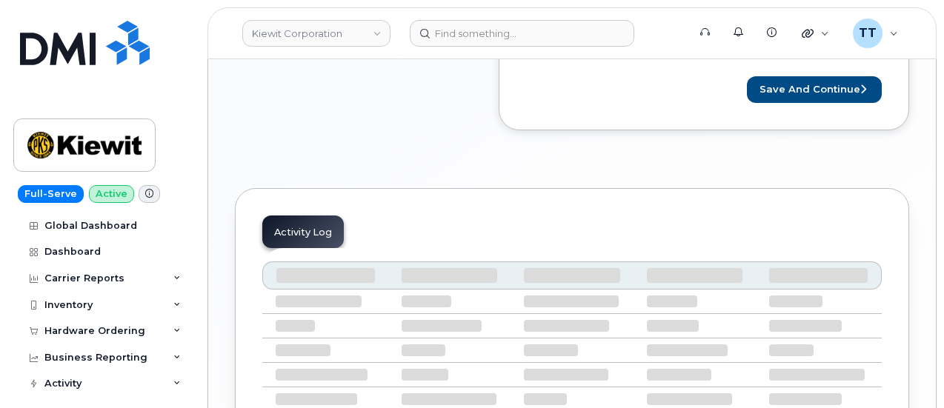
scroll to position [593, 0]
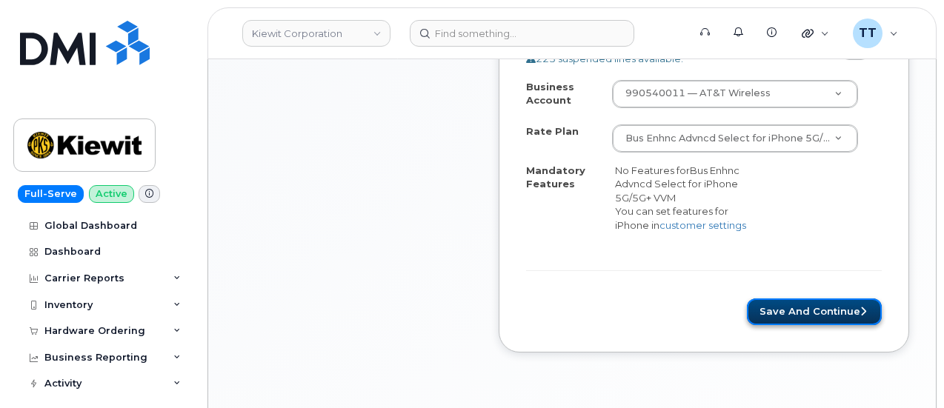
click at [799, 299] on button "Save and Continue" at bounding box center [814, 312] width 135 height 27
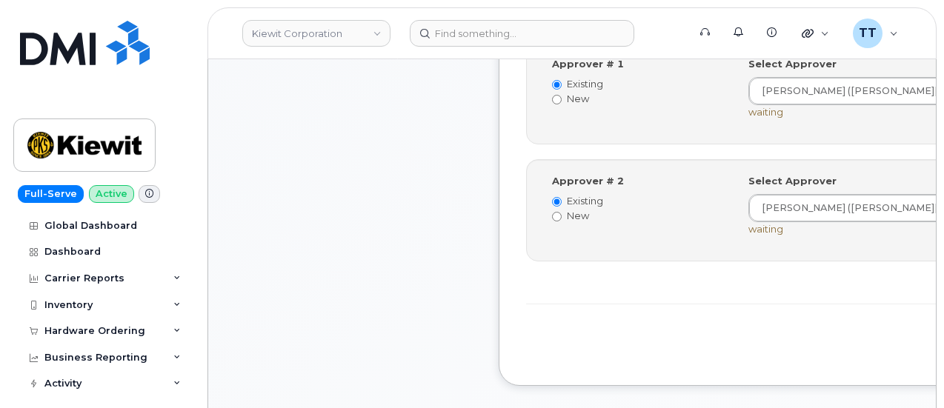
scroll to position [741, 0]
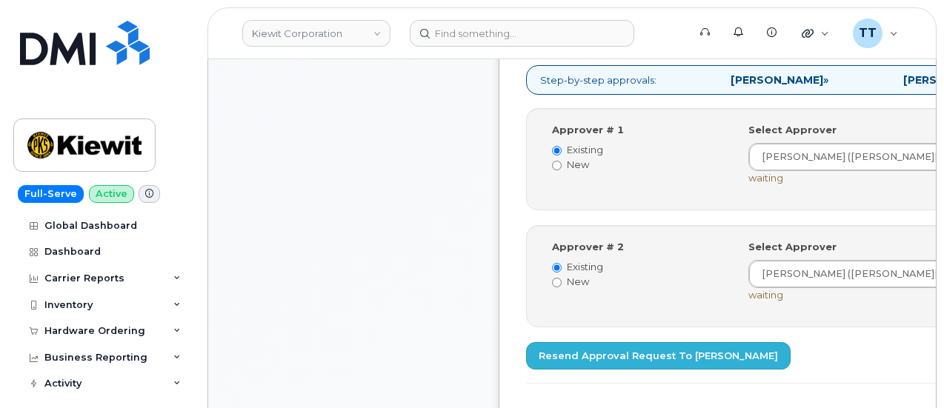
scroll to position [667, 0]
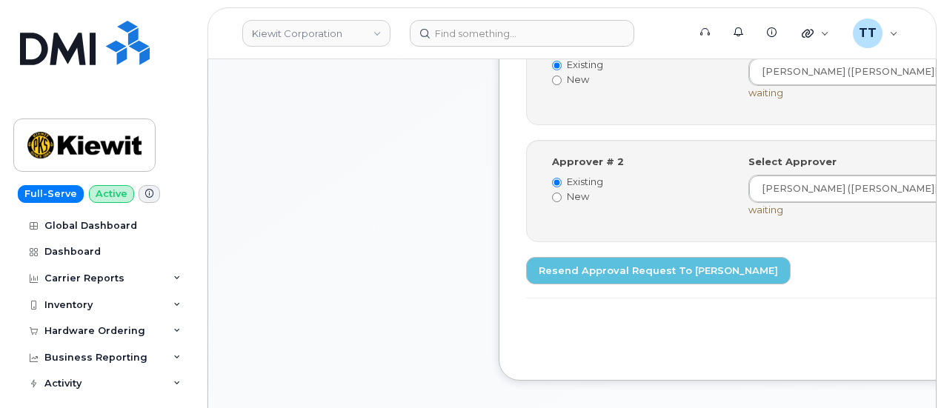
drag, startPoint x: 797, startPoint y: 350, endPoint x: 602, endPoint y: 259, distance: 214.5
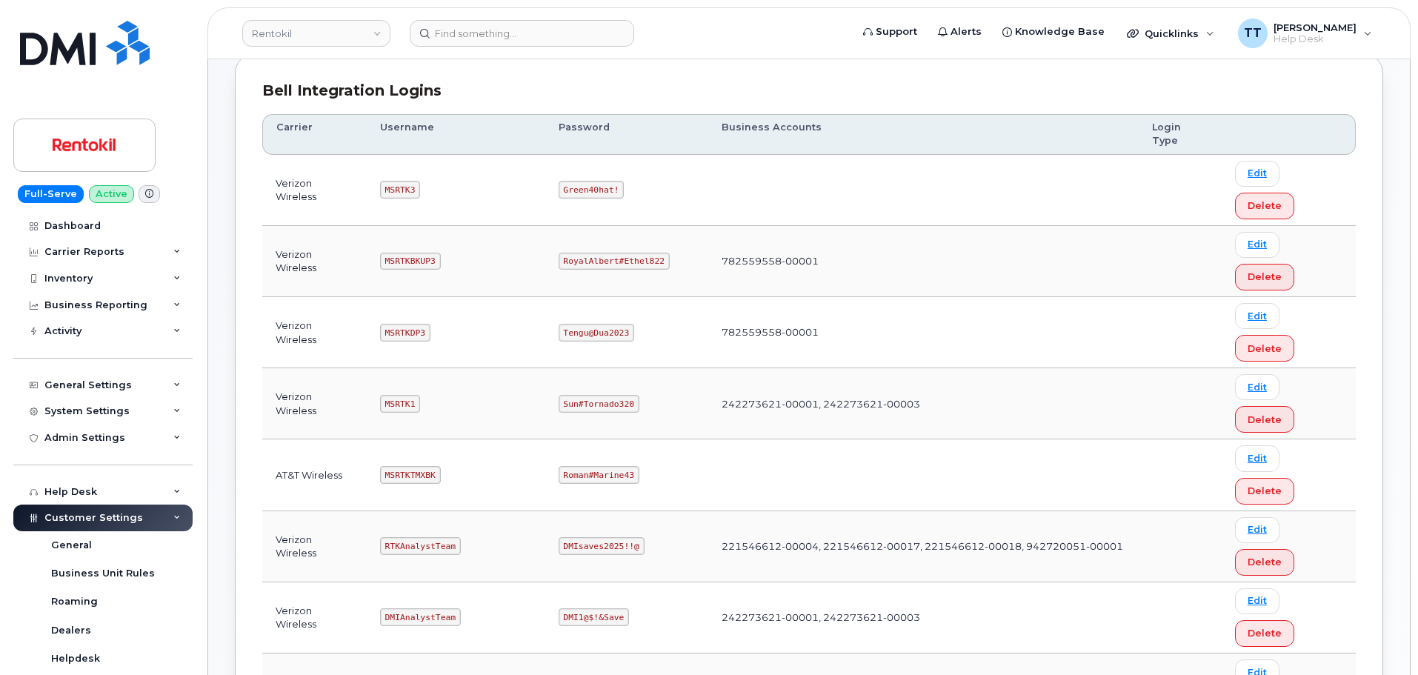
scroll to position [222, 0]
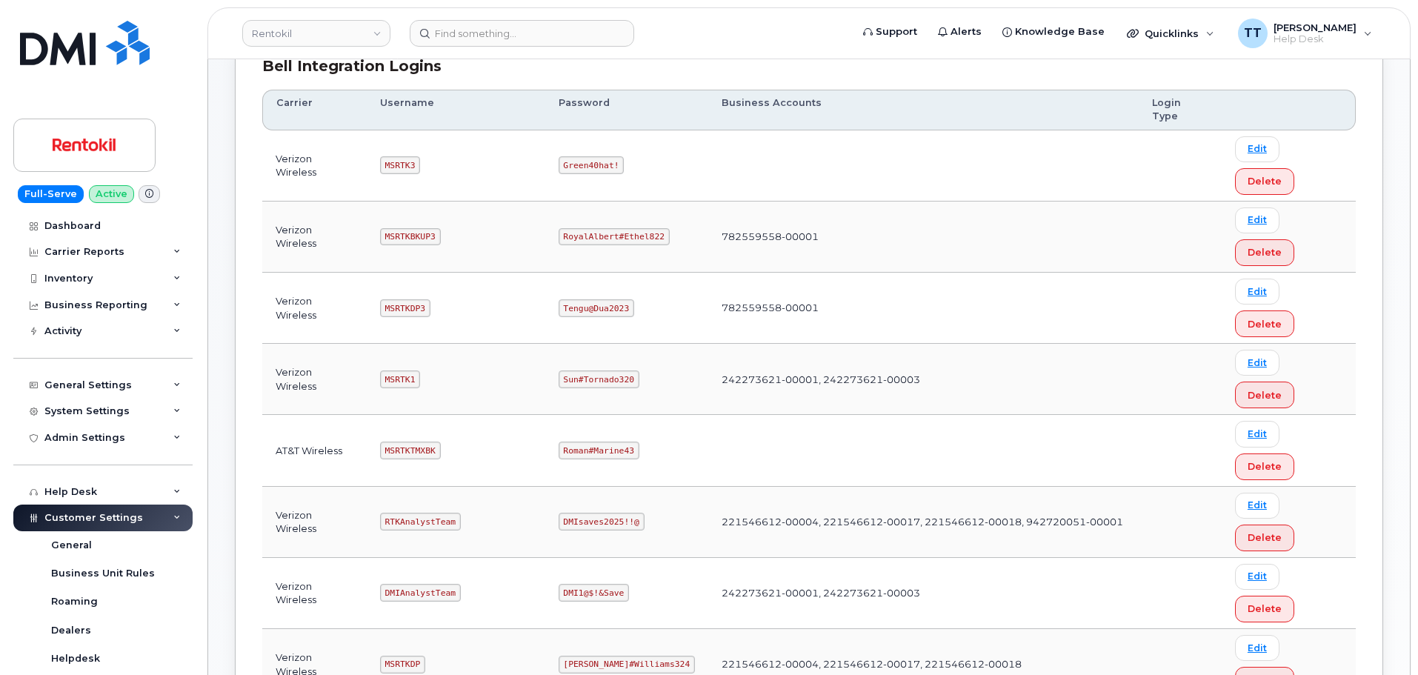
copy code "Pinkmailbox472##"
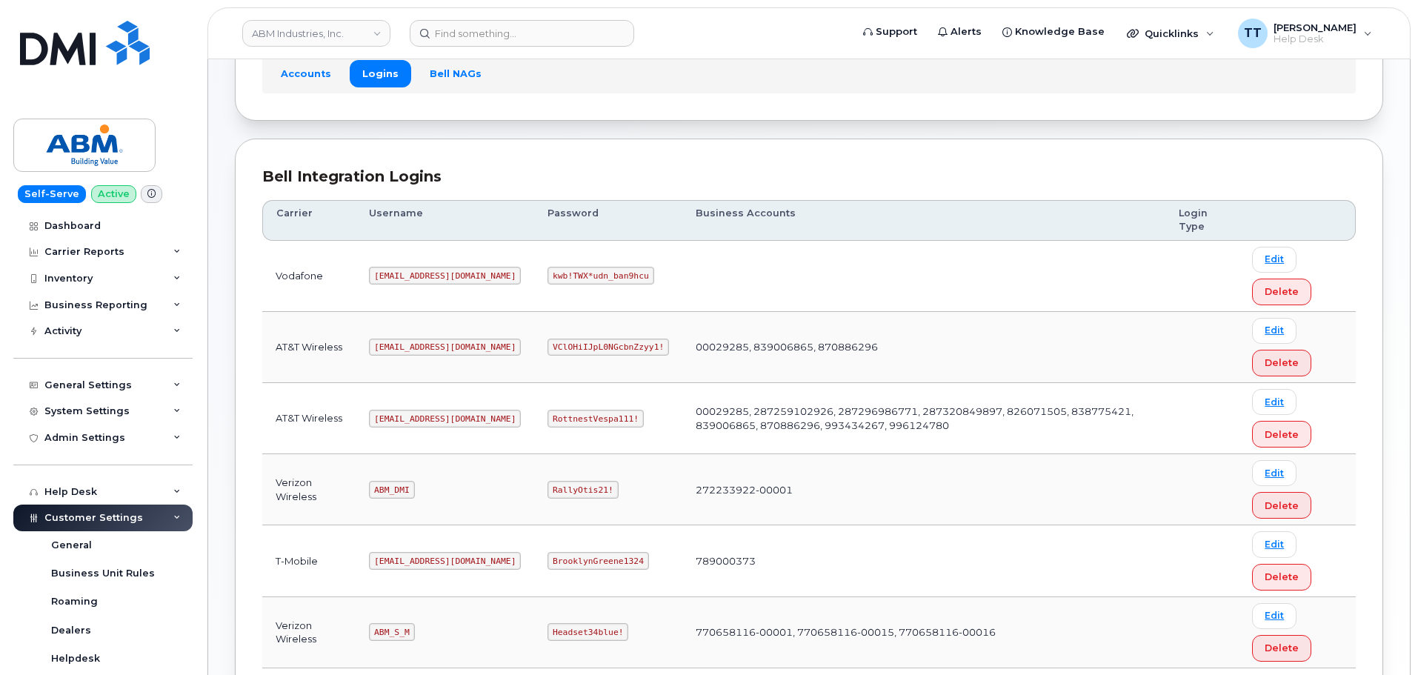
scroll to position [232, 0]
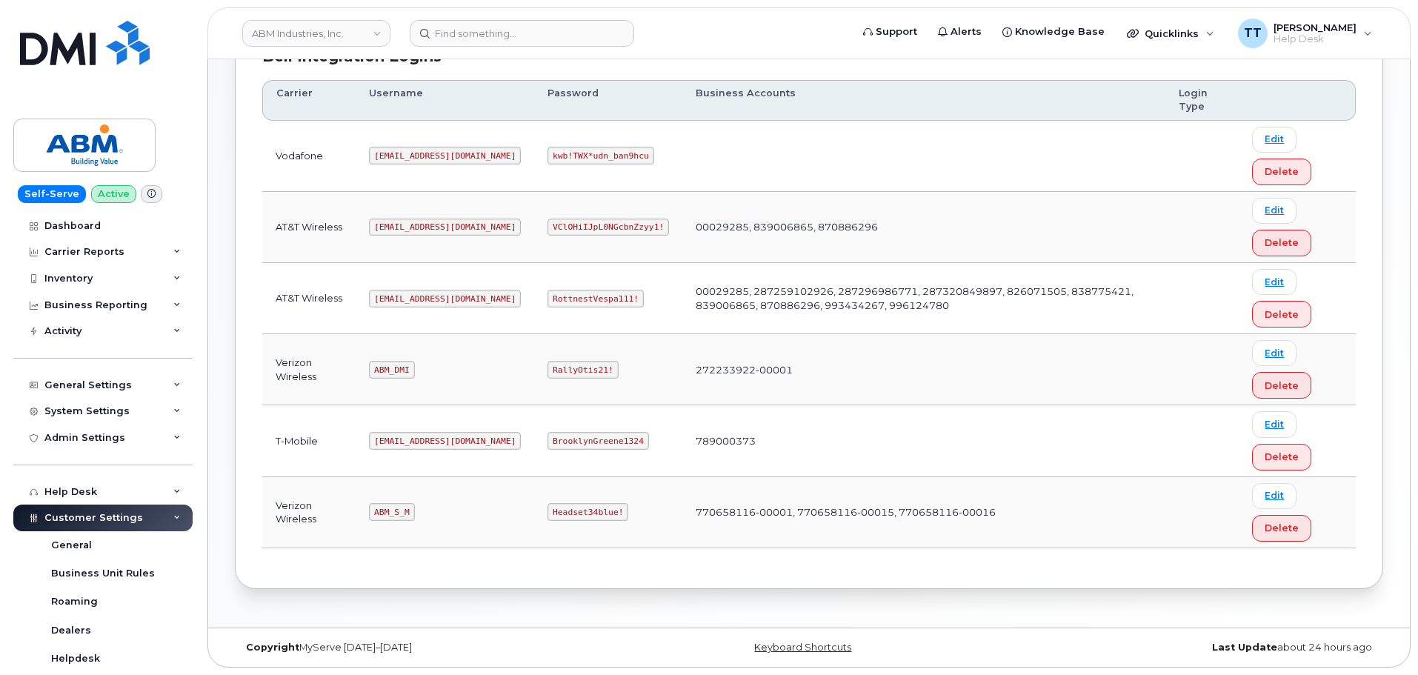
click at [548, 440] on code "BrooklynGreene1324" at bounding box center [598, 441] width 101 height 18
click at [548, 301] on code "RottnestVespa111!" at bounding box center [596, 299] width 96 height 18
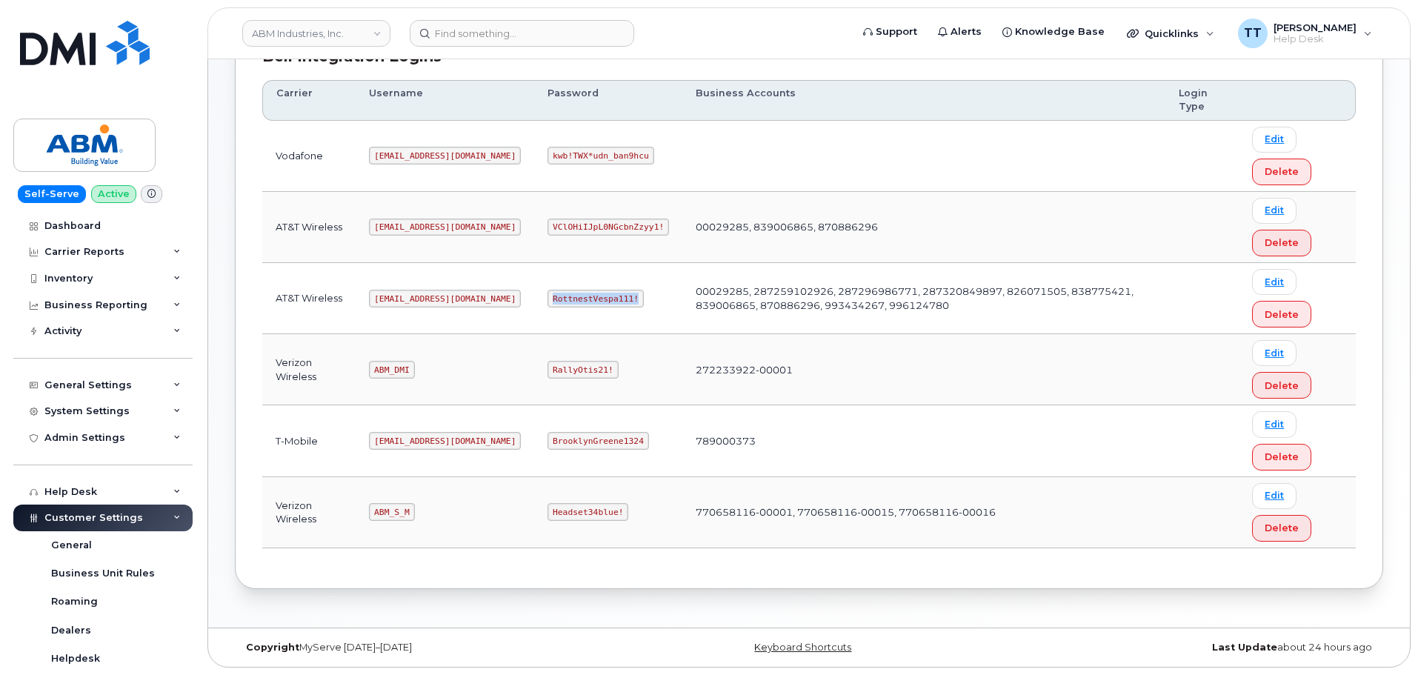
click at [548, 301] on code "RottnestVespa111!" at bounding box center [596, 299] width 96 height 18
copy code "RottnestVespa111!"
